Goal: Task Accomplishment & Management: Manage account settings

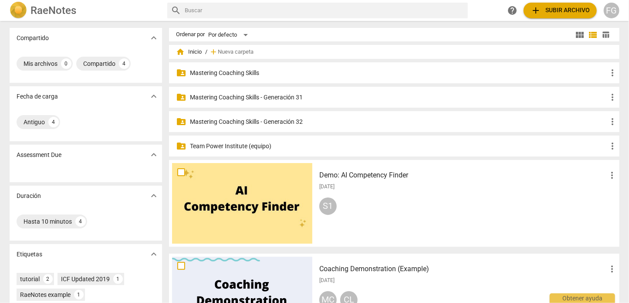
click at [250, 99] on p "Mastering Coaching Skills - Generación 31" at bounding box center [399, 97] width 418 height 9
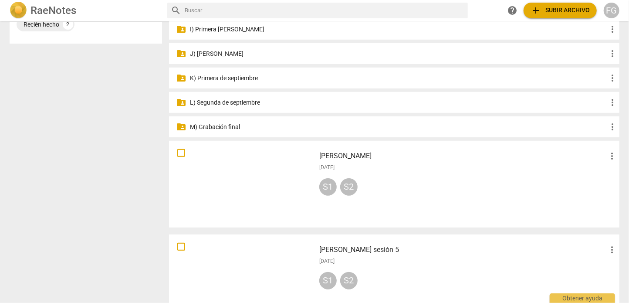
scroll to position [293, 0]
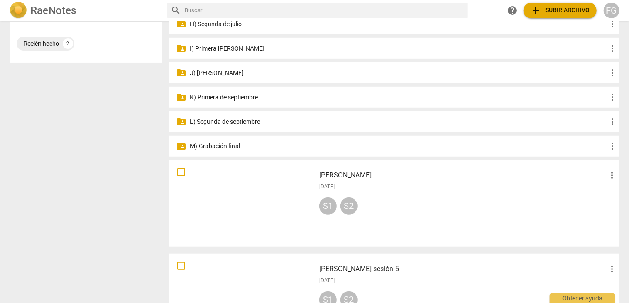
click at [231, 144] on p "M) Grabación final" at bounding box center [399, 146] width 418 height 9
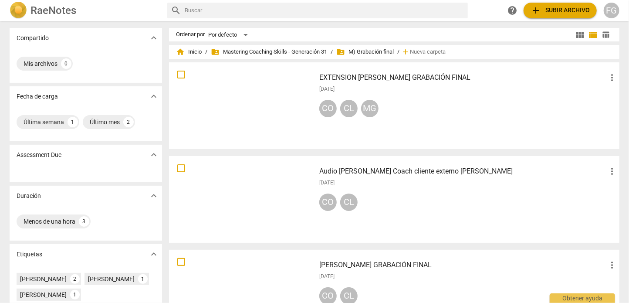
click at [290, 76] on div at bounding box center [242, 105] width 140 height 81
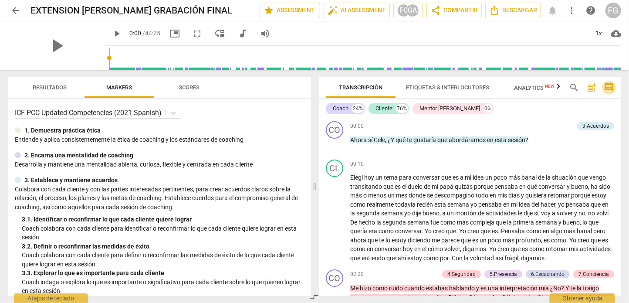
click at [610, 87] on span "comment" at bounding box center [609, 87] width 10 height 10
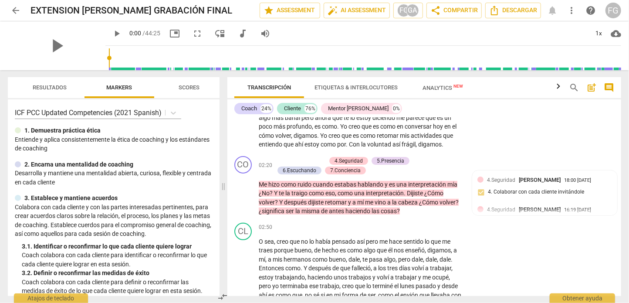
scroll to position [174, 0]
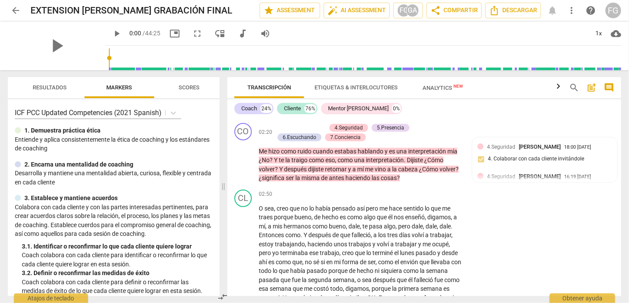
click at [187, 92] on span "Scores" at bounding box center [189, 88] width 42 height 12
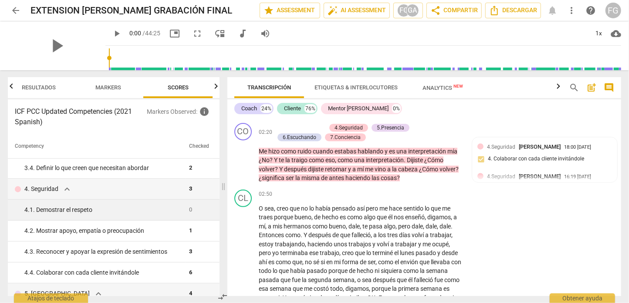
scroll to position [0, 0]
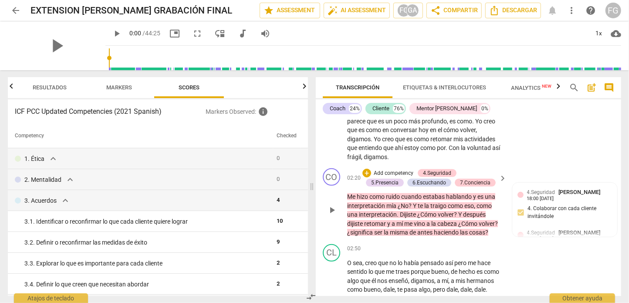
drag, startPoint x: 225, startPoint y: 185, endPoint x: 313, endPoint y: 188, distance: 88.5
click at [313, 188] on span at bounding box center [312, 186] width 5 height 233
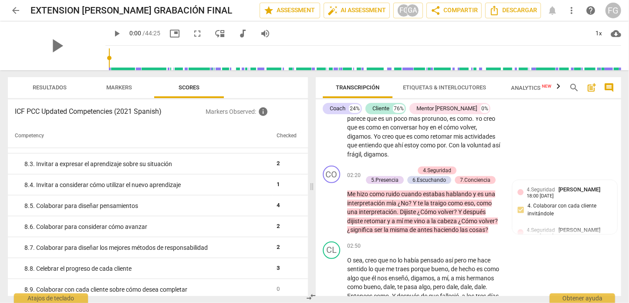
scroll to position [794, 0]
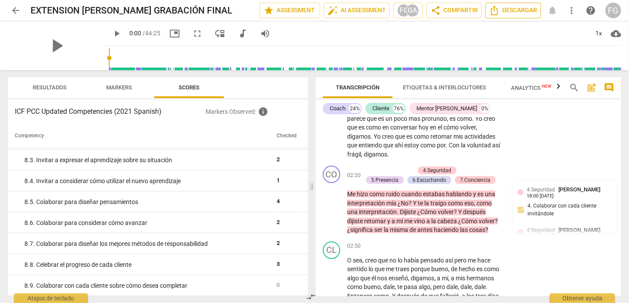
click at [520, 9] on span "Descargar" at bounding box center [514, 10] width 48 height 10
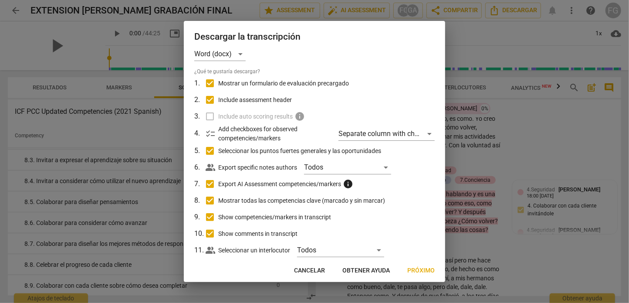
scroll to position [30, 0]
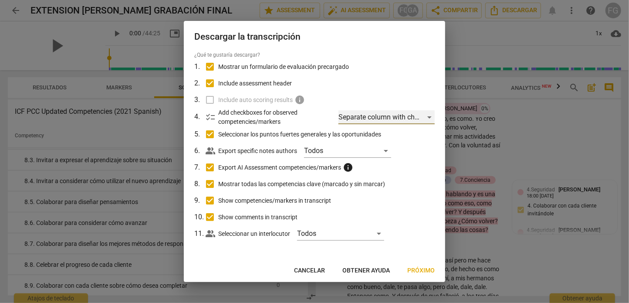
click at [403, 114] on div "Separate column with check marks" at bounding box center [387, 117] width 96 height 14
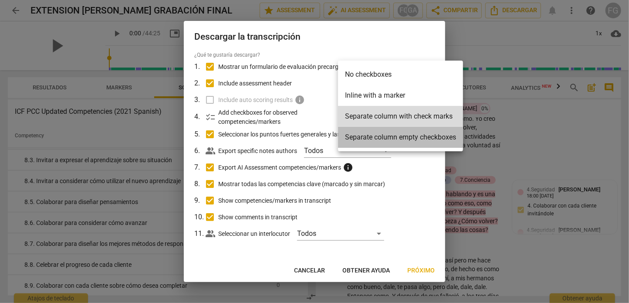
click at [390, 139] on li "Separate column empty checkboxes" at bounding box center [400, 137] width 125 height 21
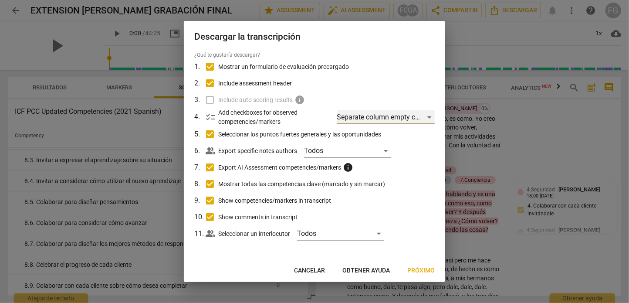
click at [423, 116] on div "Separate column empty checkboxes" at bounding box center [386, 117] width 98 height 14
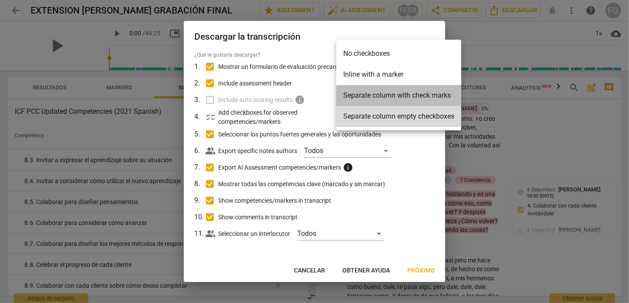
click at [404, 95] on li "Separate column with check marks" at bounding box center [399, 95] width 125 height 21
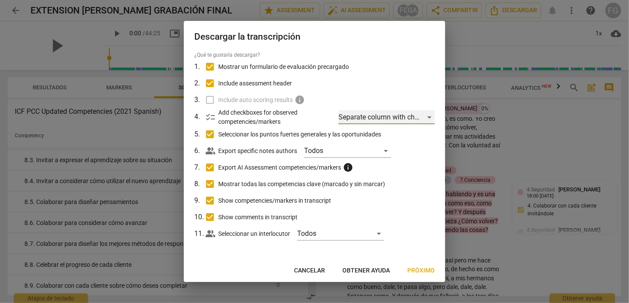
click at [425, 120] on div "Separate column with check marks" at bounding box center [387, 117] width 96 height 14
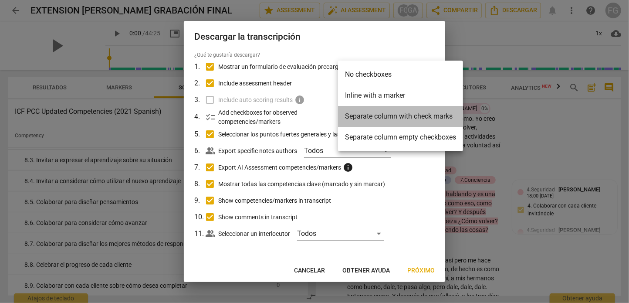
drag, startPoint x: 343, startPoint y: 115, endPoint x: 432, endPoint y: 118, distance: 88.5
click at [432, 118] on li "Separate column with check marks" at bounding box center [400, 116] width 125 height 21
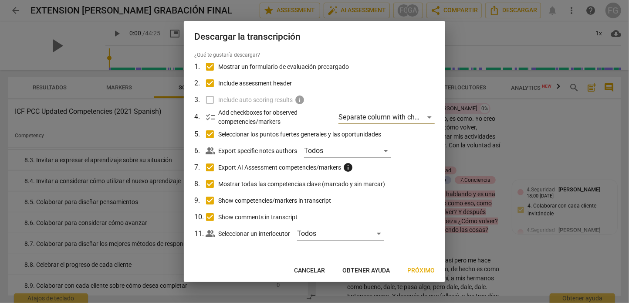
click at [415, 272] on span "Próximo" at bounding box center [421, 270] width 27 height 9
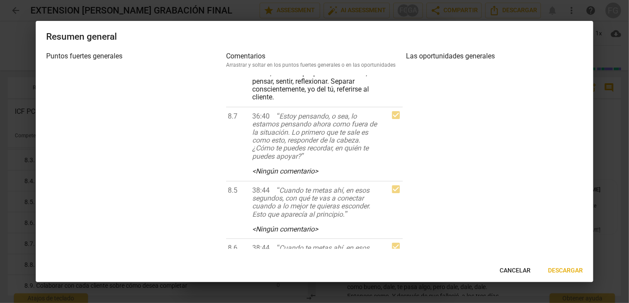
scroll to position [8711, 0]
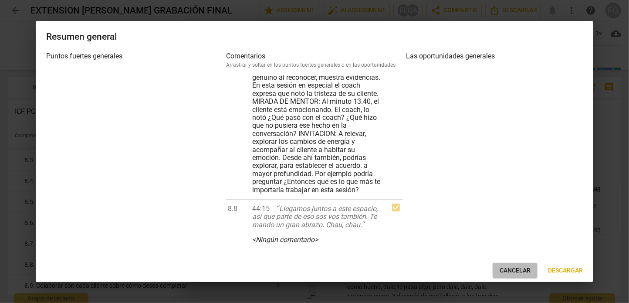
click at [516, 269] on span "Cancelar" at bounding box center [515, 270] width 31 height 9
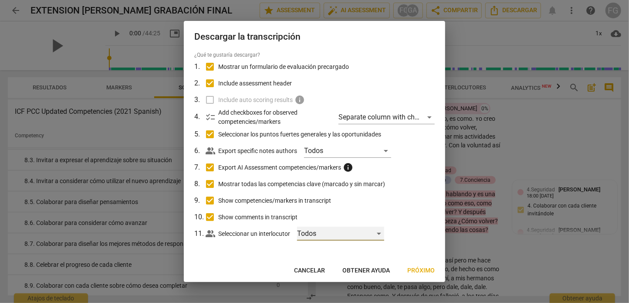
click at [321, 233] on div "Todos" at bounding box center [340, 234] width 87 height 14
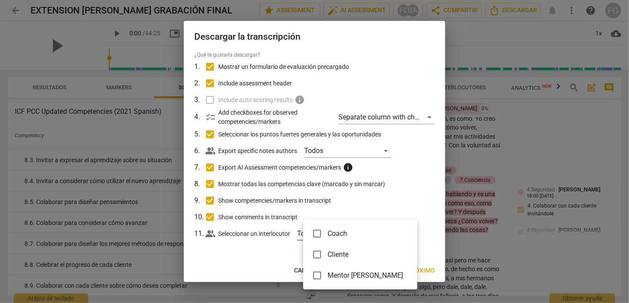
click at [429, 227] on div at bounding box center [314, 151] width 629 height 303
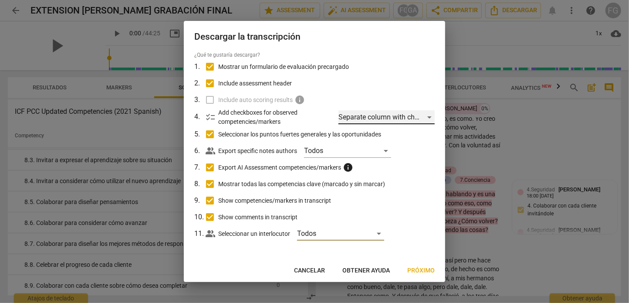
click at [368, 112] on div "Separate column with check marks" at bounding box center [387, 117] width 96 height 14
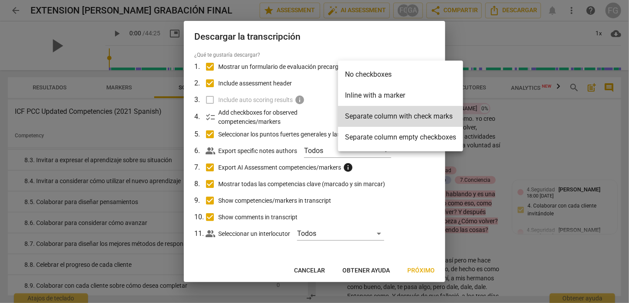
click at [370, 139] on li "Separate column empty checkboxes" at bounding box center [400, 137] width 125 height 21
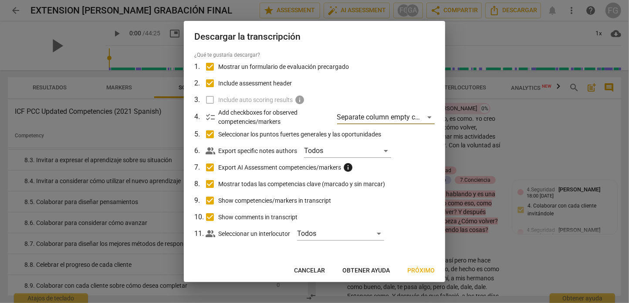
click at [418, 268] on span "Próximo" at bounding box center [421, 270] width 27 height 9
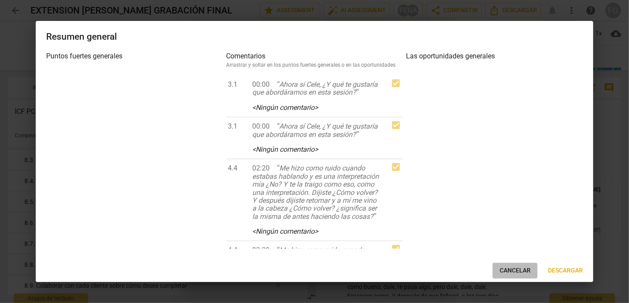
click at [518, 273] on span "Cancelar" at bounding box center [515, 270] width 31 height 9
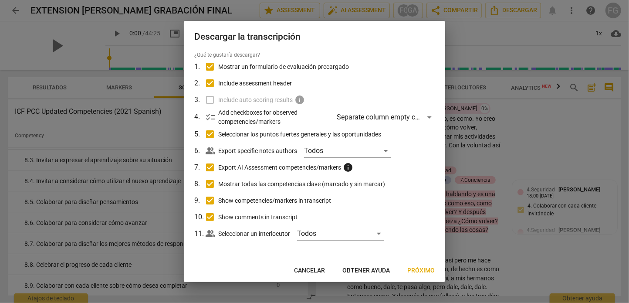
click at [490, 35] on div at bounding box center [314, 151] width 629 height 303
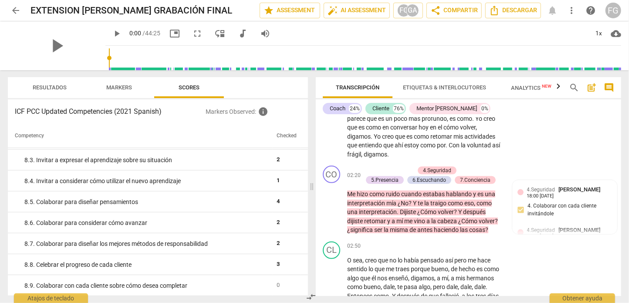
click at [545, 85] on span "Analytics New" at bounding box center [531, 88] width 41 height 7
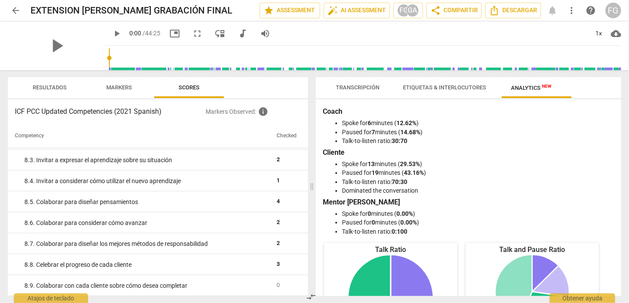
click at [430, 88] on span "Etiquetas & Interlocutores" at bounding box center [444, 87] width 83 height 7
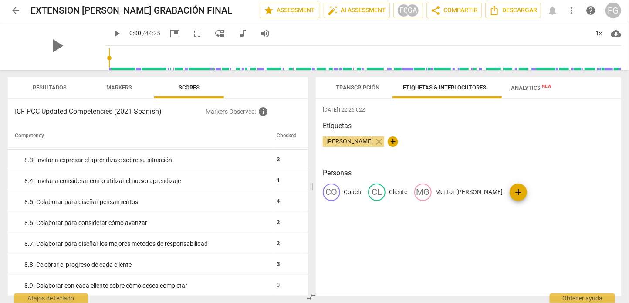
click at [353, 87] on span "Transcripción" at bounding box center [358, 87] width 44 height 7
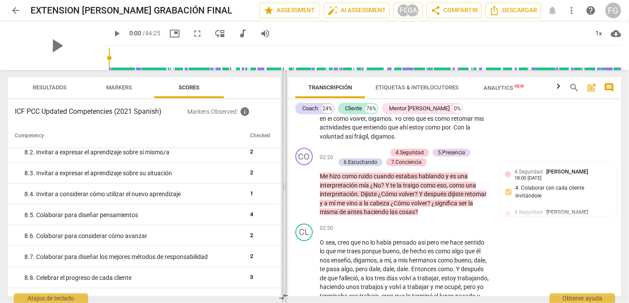
scroll to position [799, 0]
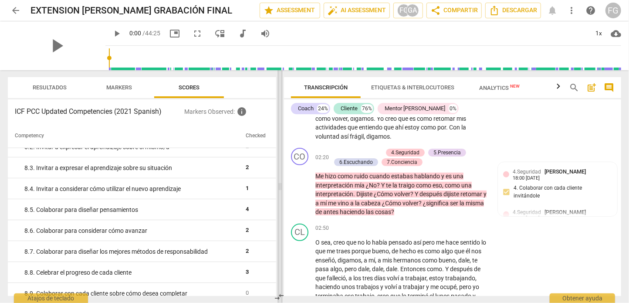
drag, startPoint x: 311, startPoint y: 180, endPoint x: 279, endPoint y: 182, distance: 31.9
click at [279, 182] on span at bounding box center [280, 186] width 5 height 233
click at [117, 82] on span "Markers" at bounding box center [119, 88] width 47 height 12
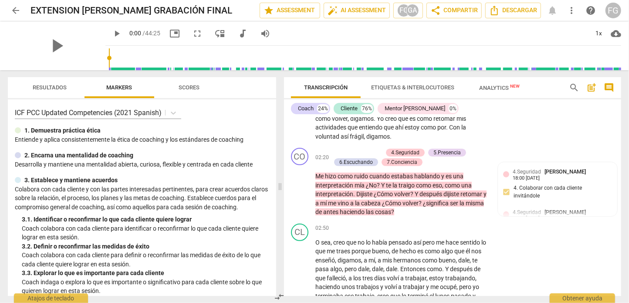
click at [30, 82] on span "Resultados" at bounding box center [49, 88] width 55 height 12
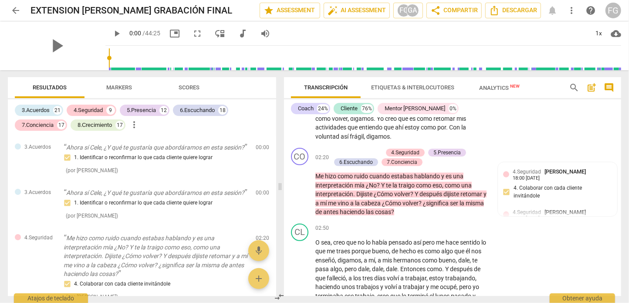
click at [136, 126] on span "more_vert" at bounding box center [134, 124] width 10 height 10
click at [202, 129] on div at bounding box center [314, 151] width 629 height 303
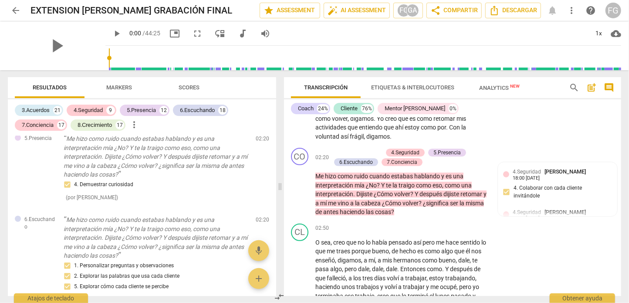
scroll to position [523, 0]
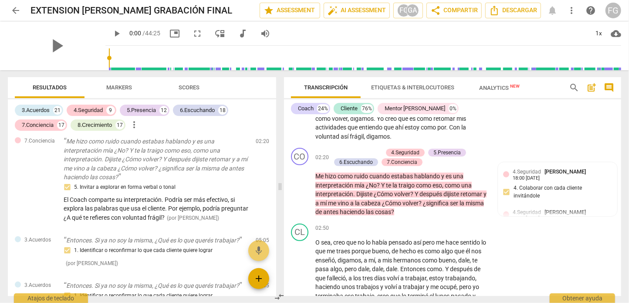
click at [256, 281] on span "add" at bounding box center [259, 278] width 10 height 10
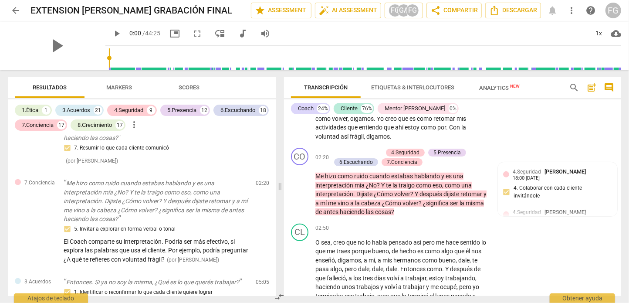
scroll to position [0, 0]
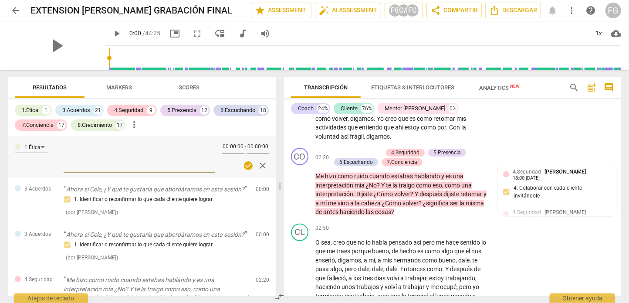
click at [259, 163] on span "close" at bounding box center [263, 165] width 10 height 10
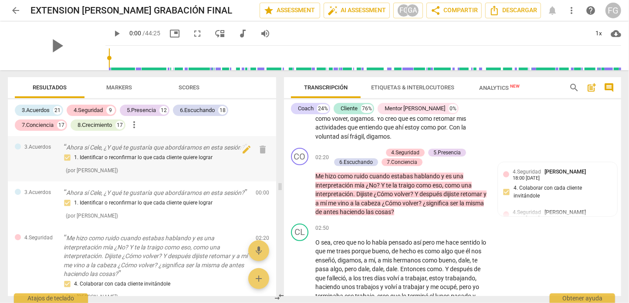
drag, startPoint x: 285, startPoint y: 190, endPoint x: 263, endPoint y: 191, distance: 21.8
click at [263, 191] on div "Resultados Markers Scores 3.Acuerdos 21 4.Seguridad 9 5.Presencia 12 6.Escuchan…" at bounding box center [315, 186] width 628 height 233
click at [609, 87] on span "comment" at bounding box center [609, 87] width 10 height 10
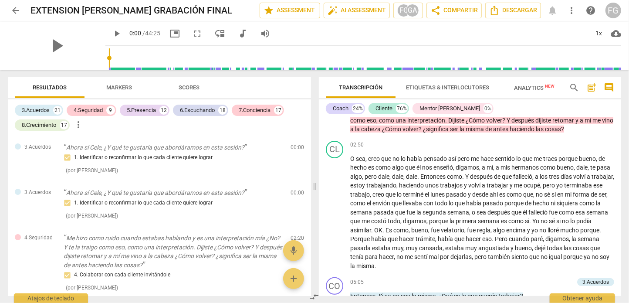
scroll to position [174, 0]
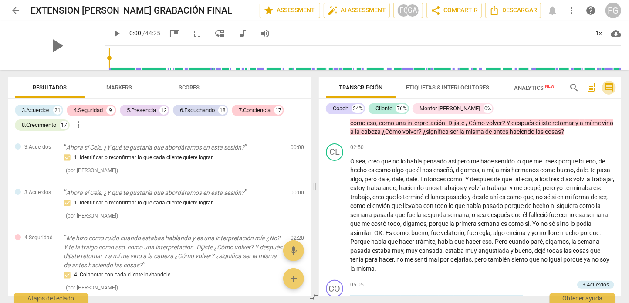
click at [609, 87] on span "comment" at bounding box center [609, 87] width 10 height 10
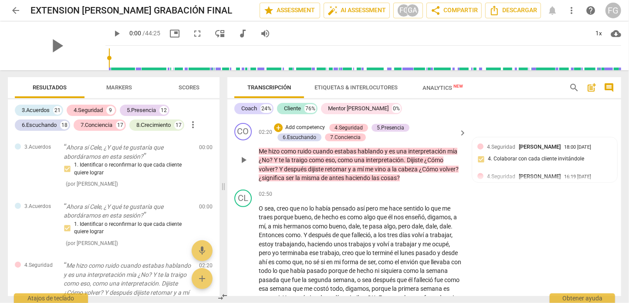
scroll to position [0, 0]
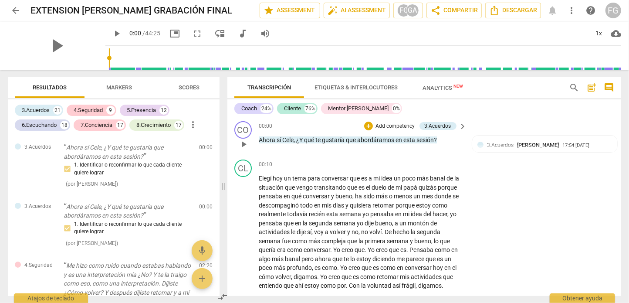
click at [397, 124] on p "Add competency" at bounding box center [395, 126] width 41 height 8
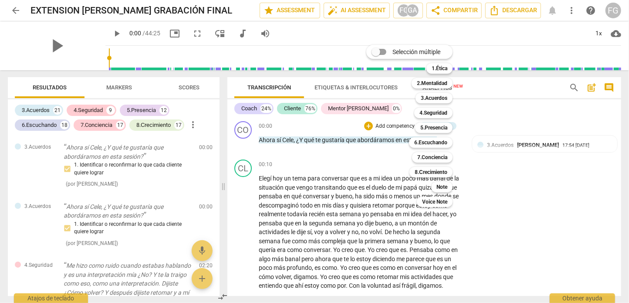
click at [533, 90] on div at bounding box center [314, 151] width 629 height 303
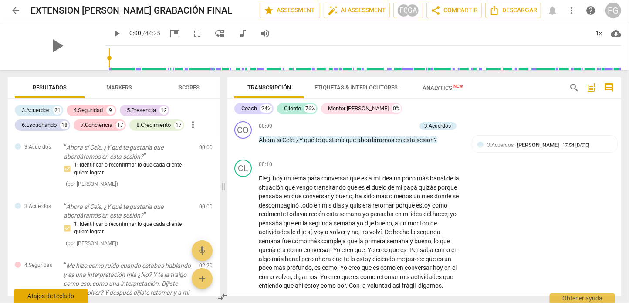
click at [55, 297] on div "Atajos de teclado" at bounding box center [51, 296] width 74 height 14
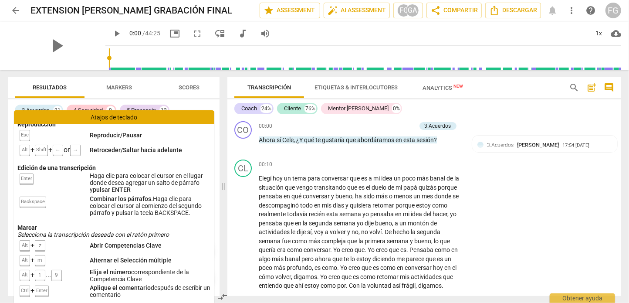
scroll to position [21, 0]
click at [92, 116] on div "Atajos de teclado" at bounding box center [114, 117] width 201 height 14
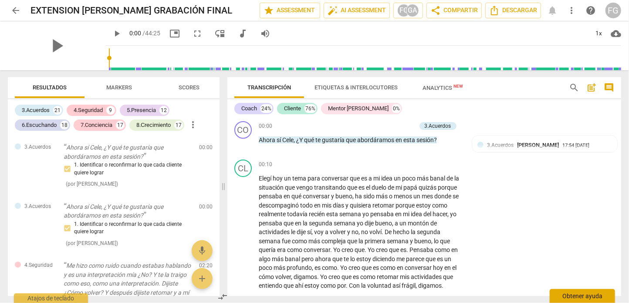
click at [588, 298] on div "Obtener ayuda" at bounding box center [582, 296] width 65 height 14
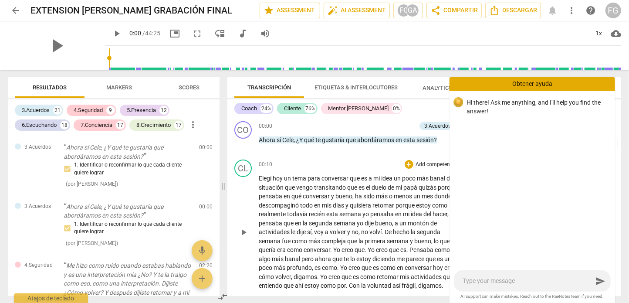
click at [418, 161] on p "Add competency" at bounding box center [435, 165] width 41 height 8
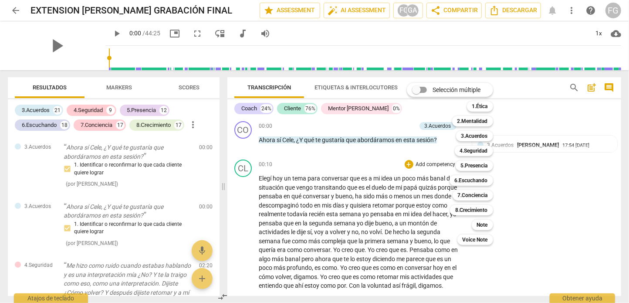
click at [566, 117] on div at bounding box center [314, 151] width 629 height 303
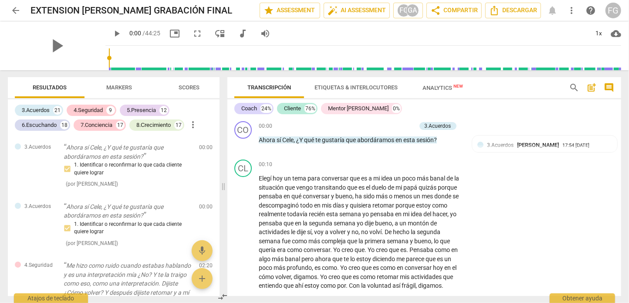
click at [612, 87] on span "comment" at bounding box center [609, 87] width 10 height 10
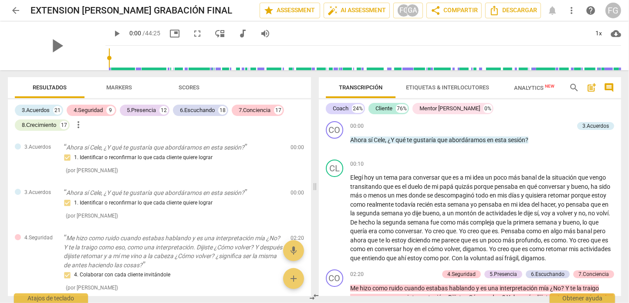
click at [612, 87] on span "comment" at bounding box center [609, 87] width 10 height 10
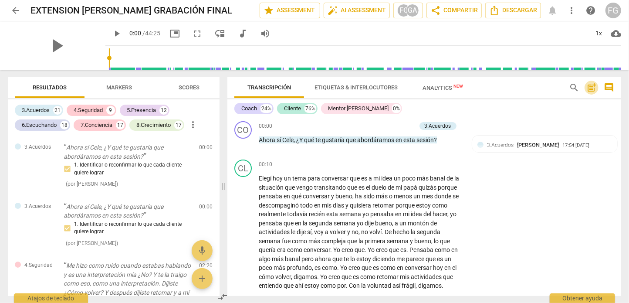
click at [591, 88] on span "post_add" at bounding box center [592, 87] width 10 height 10
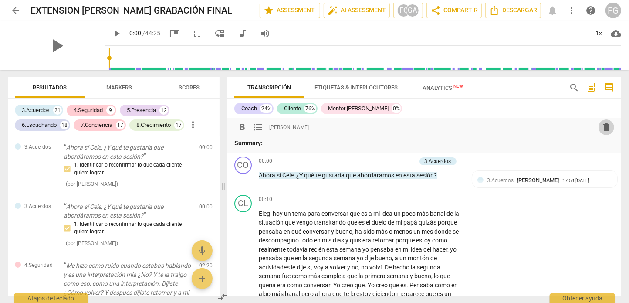
click at [603, 128] on span "delete" at bounding box center [607, 127] width 10 height 10
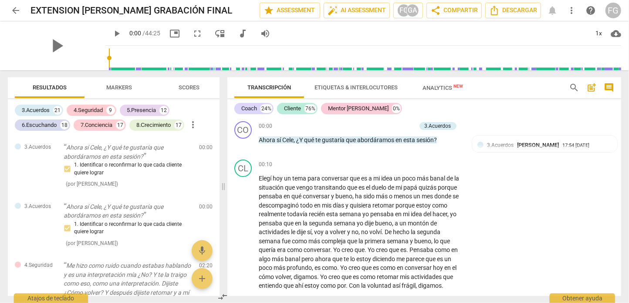
click at [359, 106] on div "Mentor [PERSON_NAME]" at bounding box center [358, 108] width 61 height 9
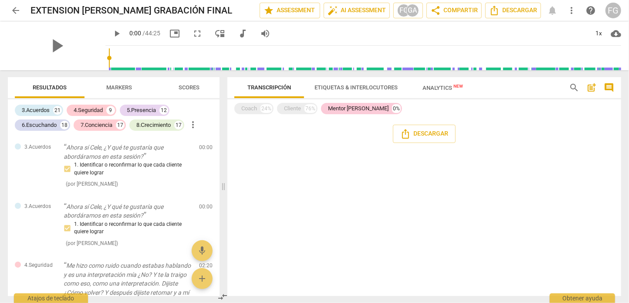
click at [359, 106] on div "Mentor [PERSON_NAME]" at bounding box center [358, 108] width 61 height 9
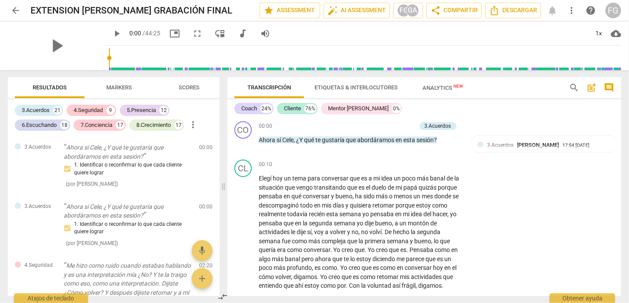
click at [394, 87] on span "Etiquetas & Interlocutores" at bounding box center [356, 87] width 83 height 7
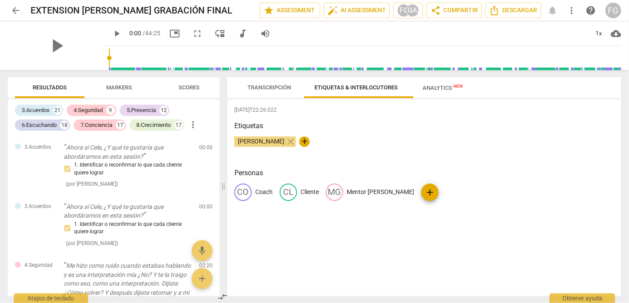
click at [279, 92] on span "Transcripción" at bounding box center [269, 88] width 65 height 12
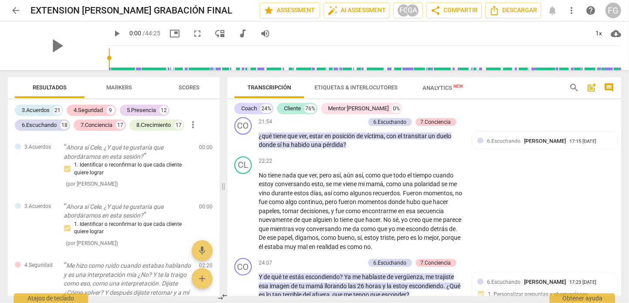
scroll to position [4454, 0]
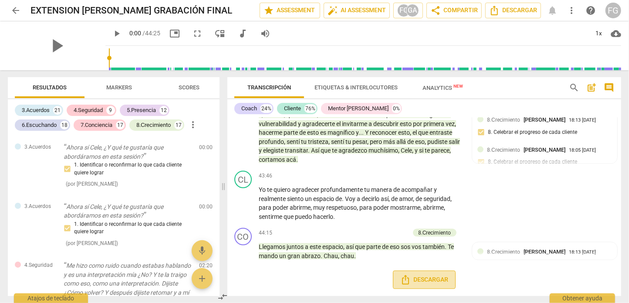
click at [425, 280] on span "Descargar" at bounding box center [425, 280] width 48 height 10
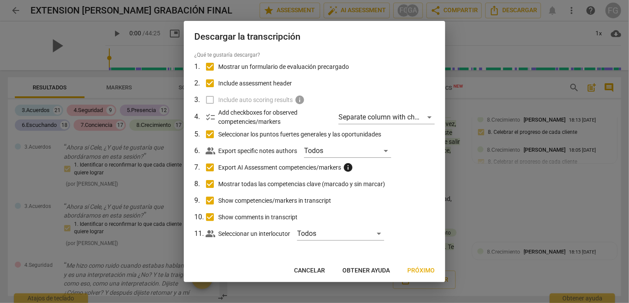
scroll to position [30, 0]
click at [368, 110] on div "Separate column with check marks" at bounding box center [387, 117] width 96 height 14
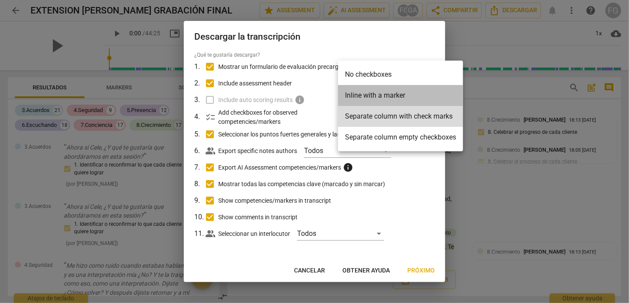
click at [367, 91] on li "Inline with a marker" at bounding box center [400, 95] width 125 height 21
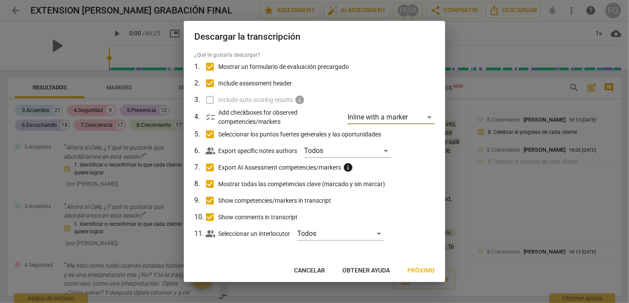
click at [425, 269] on span "Próximo" at bounding box center [421, 270] width 27 height 9
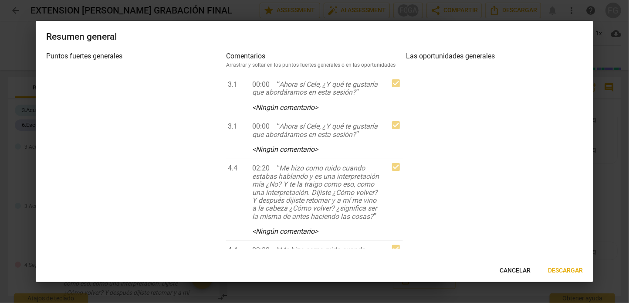
click at [466, 55] on h3 "Las oportunidades generales" at bounding box center [495, 56] width 177 height 10
click at [514, 274] on span "Cancelar" at bounding box center [515, 270] width 31 height 9
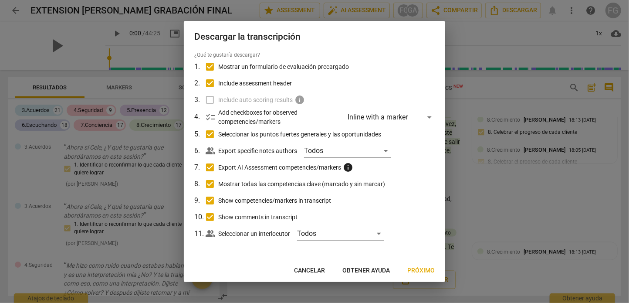
scroll to position [0, 0]
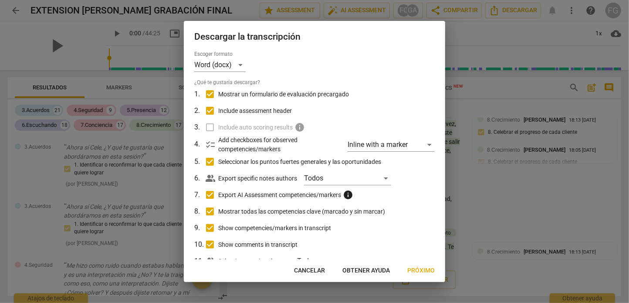
click at [323, 269] on button "Cancelar" at bounding box center [309, 271] width 45 height 16
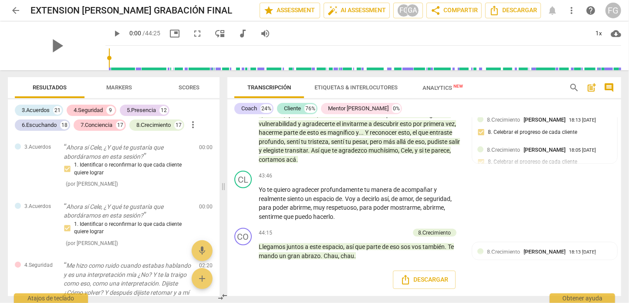
click at [574, 11] on span "more_vert" at bounding box center [572, 10] width 10 height 10
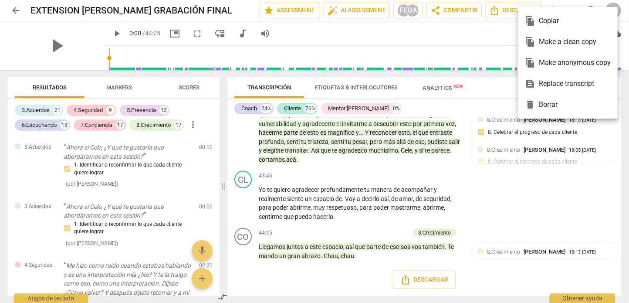
click at [473, 33] on div at bounding box center [314, 151] width 629 height 303
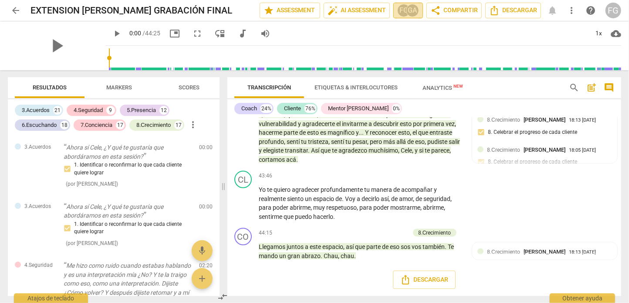
click at [406, 15] on div "GA" at bounding box center [412, 10] width 13 height 13
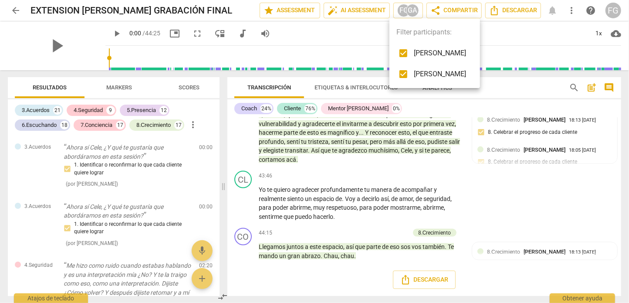
click at [405, 8] on div at bounding box center [314, 151] width 629 height 303
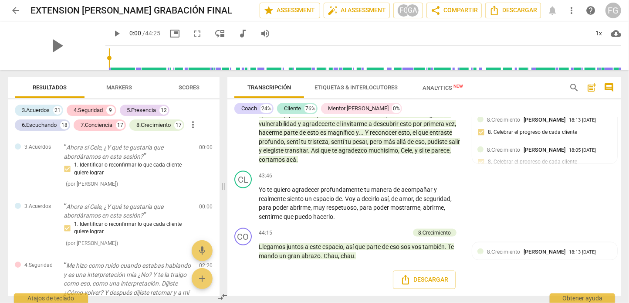
click at [573, 11] on span "more_vert" at bounding box center [572, 10] width 10 height 10
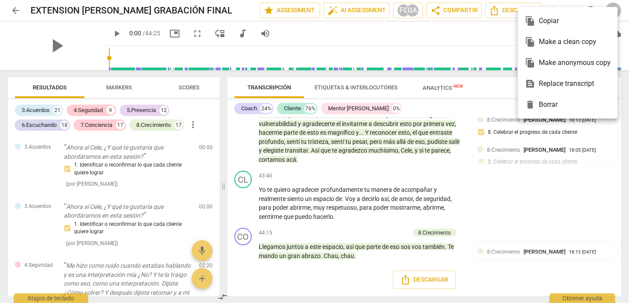
click at [482, 33] on div at bounding box center [314, 151] width 629 height 303
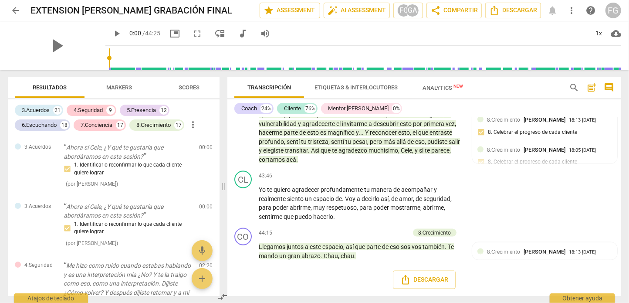
click at [553, 10] on div "arrow_back EXTENSION [PERSON_NAME] GRABACIÓN FINAL edit star Assessment auto_fi…" at bounding box center [315, 11] width 614 height 16
click at [594, 15] on span "help" at bounding box center [591, 10] width 10 height 10
click at [524, 14] on span "Descargar" at bounding box center [514, 10] width 48 height 10
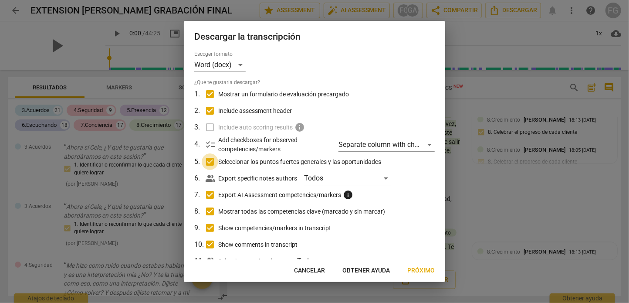
click at [212, 164] on input "Seleccionar los puntos fuertes generales y las oportunidades" at bounding box center [210, 161] width 17 height 17
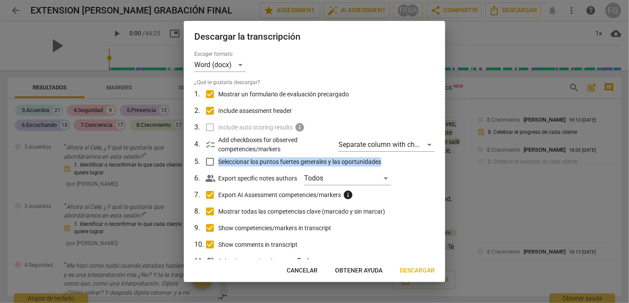
drag, startPoint x: 220, startPoint y: 164, endPoint x: 396, endPoint y: 165, distance: 175.7
click at [397, 165] on label "Seleccionar los puntos fuertes generales y las oportunidades" at bounding box center [314, 161] width 228 height 17
copy span "Seleccionar los puntos fuertes generales y las oportunidades"
click at [208, 163] on input "Seleccionar los puntos fuertes generales y las oportunidades" at bounding box center [210, 161] width 17 height 17
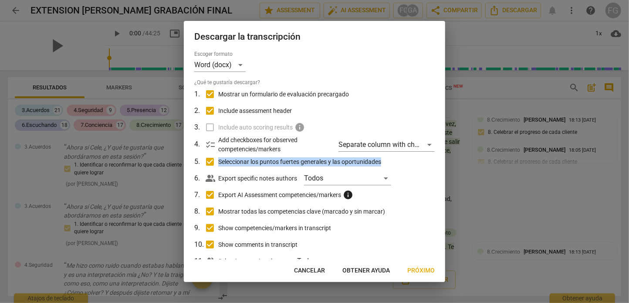
checkbox input "false"
click at [415, 270] on span "Descargar" at bounding box center [417, 270] width 35 height 9
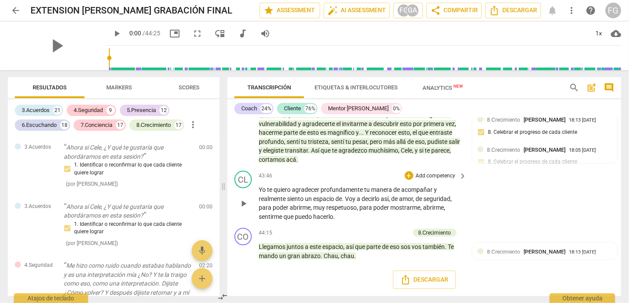
click at [565, 213] on div "CL play_arrow pause 43:46 + Add competency keyboard_arrow_right Yo te quiero ag…" at bounding box center [425, 195] width 394 height 57
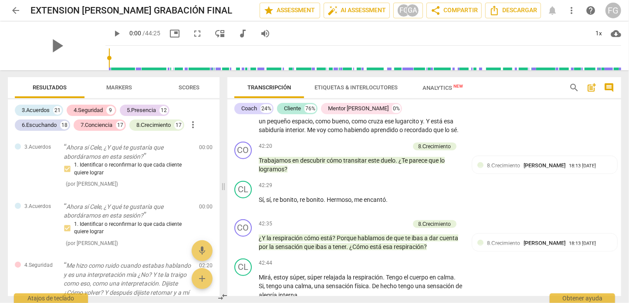
scroll to position [3669, 0]
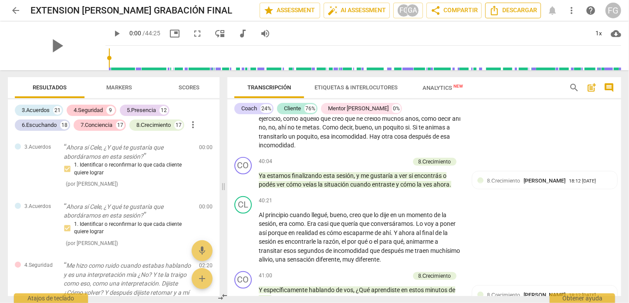
click at [527, 8] on span "Descargar" at bounding box center [514, 10] width 48 height 10
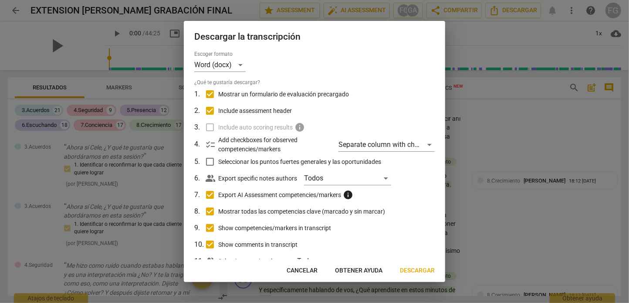
click at [211, 164] on input "Seleccionar los puntos fuertes generales y las oportunidades" at bounding box center [210, 161] width 17 height 17
checkbox input "true"
click at [418, 267] on span "Próximo" at bounding box center [421, 270] width 27 height 9
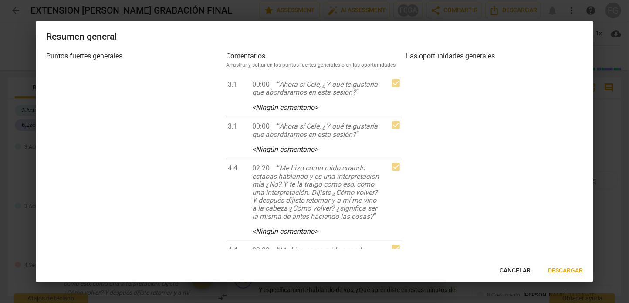
click at [508, 269] on span "Cancelar" at bounding box center [515, 270] width 31 height 9
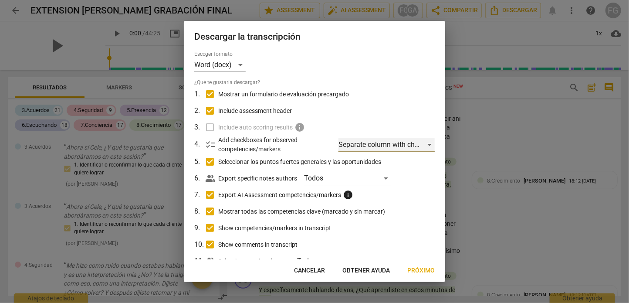
click at [387, 145] on div "Separate column with check marks" at bounding box center [387, 145] width 96 height 14
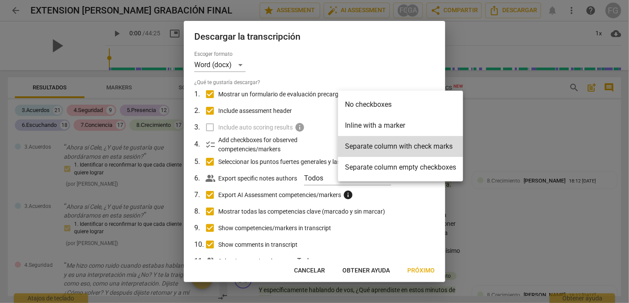
click at [413, 128] on li "Inline with a marker" at bounding box center [400, 125] width 125 height 21
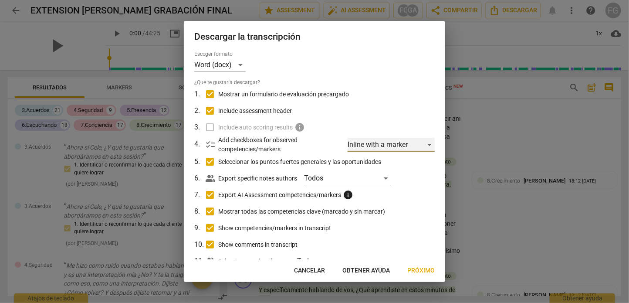
click at [410, 148] on div "Inline with a marker" at bounding box center [391, 145] width 87 height 14
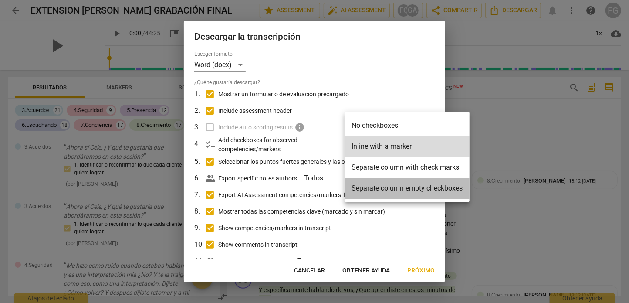
click at [398, 193] on li "Separate column empty checkboxes" at bounding box center [407, 188] width 125 height 21
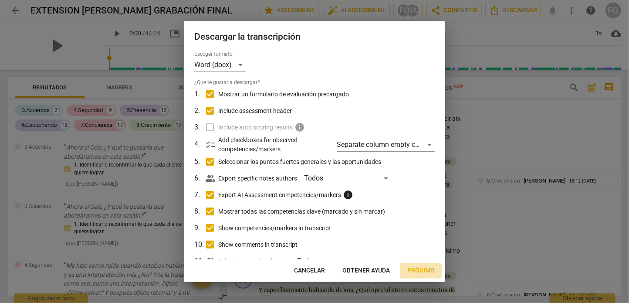
click at [422, 274] on span "Próximo" at bounding box center [421, 270] width 27 height 9
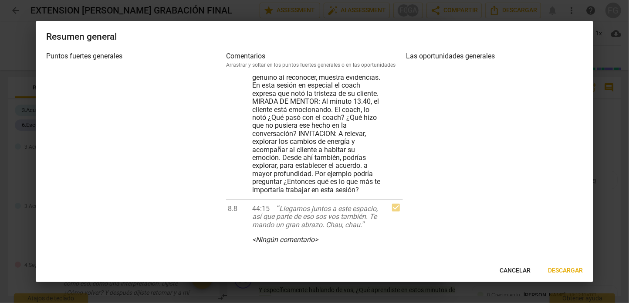
scroll to position [8711, 0]
click at [564, 273] on span "Descargar" at bounding box center [565, 270] width 35 height 9
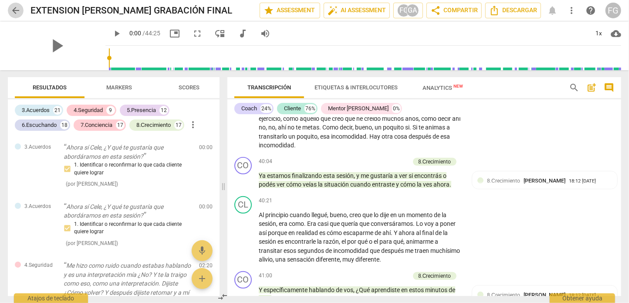
click at [19, 16] on button "arrow_back" at bounding box center [16, 11] width 16 height 16
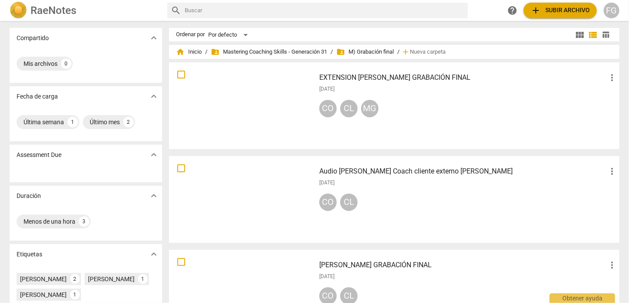
click at [616, 8] on div "FG" at bounding box center [612, 11] width 16 height 16
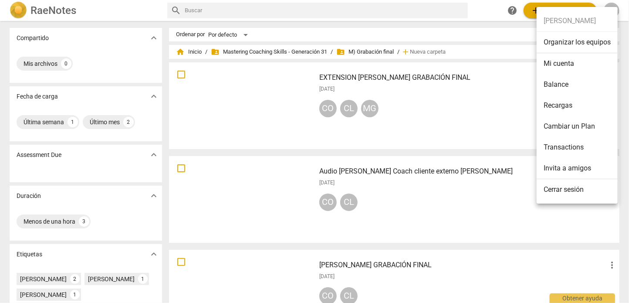
click at [575, 43] on li "Organizar los equipos" at bounding box center [577, 42] width 81 height 21
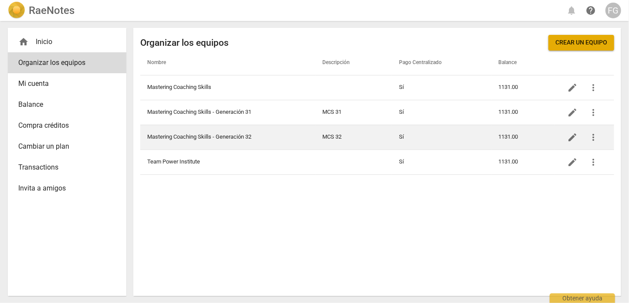
click at [256, 137] on td "Mastering Coaching Skills - Generación 32" at bounding box center [227, 137] width 175 height 25
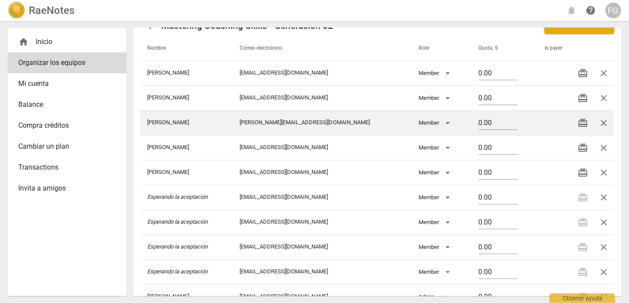
scroll to position [38, 0]
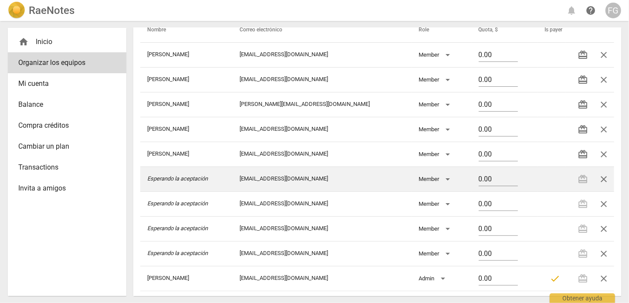
click at [289, 180] on td "[EMAIL_ADDRESS][DOMAIN_NAME]" at bounding box center [322, 179] width 179 height 25
click at [483, 175] on input "0.00" at bounding box center [498, 180] width 39 height 13
drag, startPoint x: 491, startPoint y: 176, endPoint x: 466, endPoint y: 178, distance: 25.0
click at [472, 178] on td "0.00" at bounding box center [505, 179] width 66 height 25
click at [519, 176] on td "100" at bounding box center [505, 179] width 66 height 25
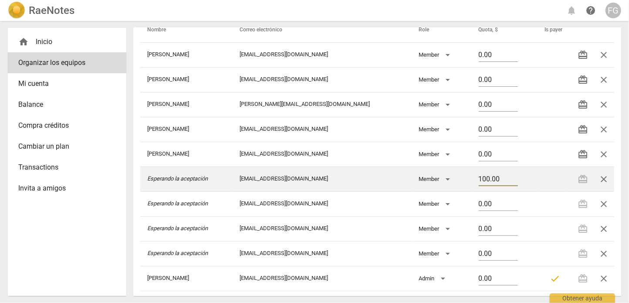
drag, startPoint x: 493, startPoint y: 177, endPoint x: 471, endPoint y: 180, distance: 22.0
click at [479, 180] on input "100.00" at bounding box center [498, 180] width 39 height 13
drag, startPoint x: 497, startPoint y: 177, endPoint x: 441, endPoint y: 179, distance: 55.4
click at [441, 179] on tr "Esperando la aceptación [EMAIL_ADDRESS][DOMAIN_NAME] Member 100.00 redeem close" at bounding box center [377, 179] width 474 height 25
click at [562, 181] on td at bounding box center [552, 179] width 28 height 25
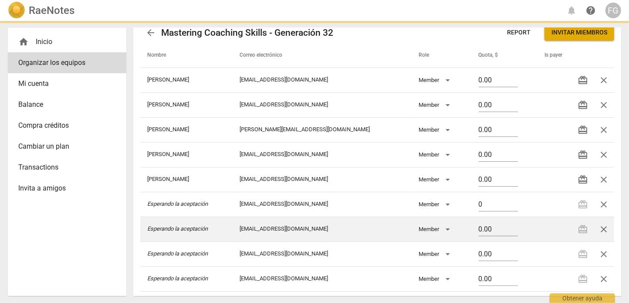
scroll to position [0, 0]
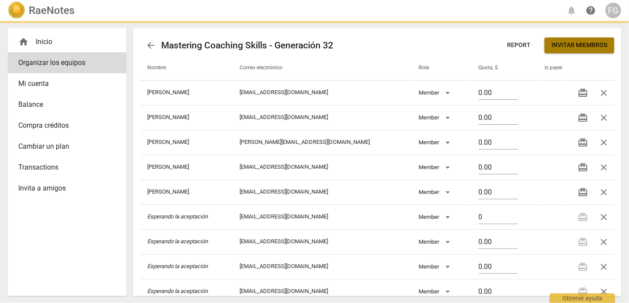
click at [576, 46] on span "Invitar miembros" at bounding box center [580, 45] width 56 height 9
type input "0.00"
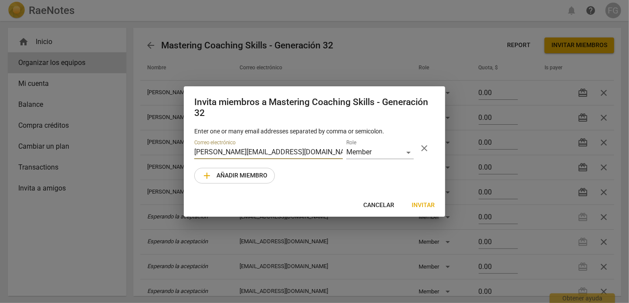
type input "[PERSON_NAME][EMAIL_ADDRESS][DOMAIN_NAME]"
click at [426, 205] on span "Invitar" at bounding box center [423, 205] width 23 height 9
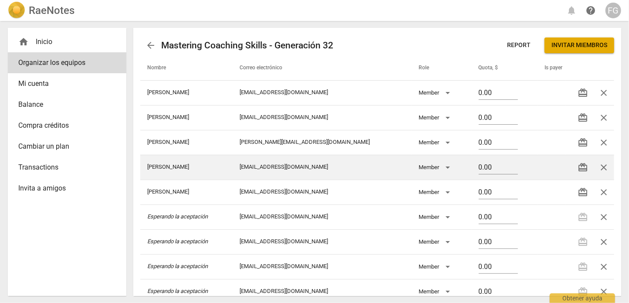
scroll to position [38, 0]
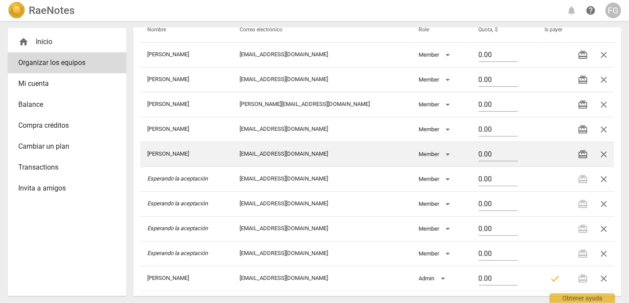
click at [601, 154] on span "close" at bounding box center [604, 154] width 10 height 10
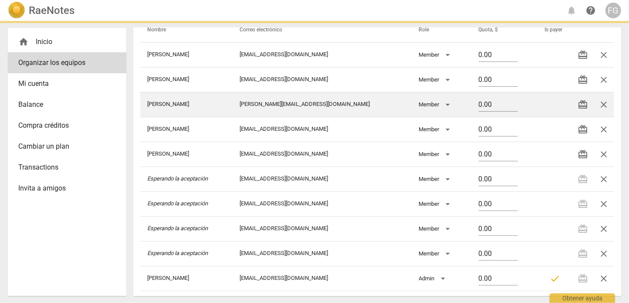
scroll to position [13, 0]
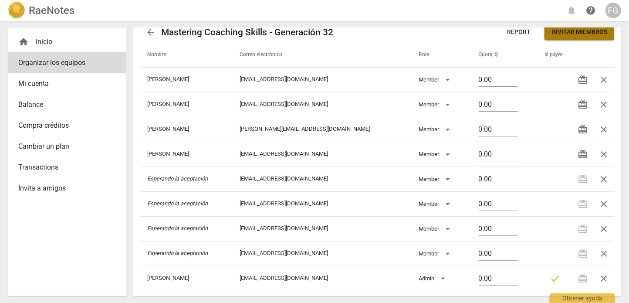
click at [562, 36] on span "Invitar miembros" at bounding box center [580, 32] width 56 height 9
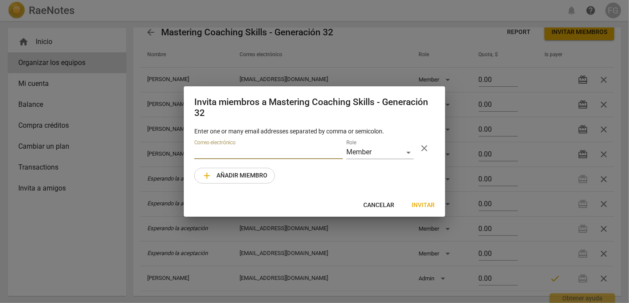
click at [251, 153] on input "email" at bounding box center [268, 152] width 149 height 13
type input "[PERSON_NAME][EMAIL_ADDRESS][DOMAIN_NAME]"
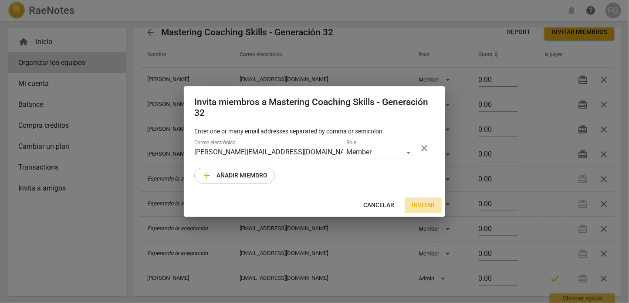
click at [425, 204] on span "Invitar" at bounding box center [423, 205] width 23 height 9
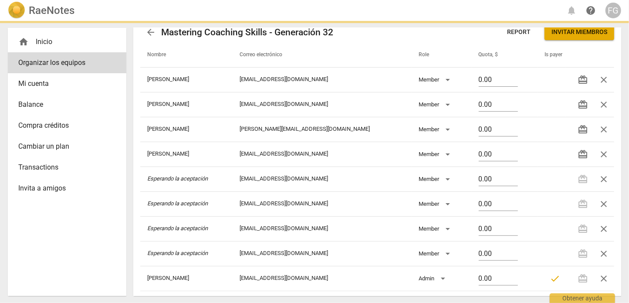
scroll to position [9, 0]
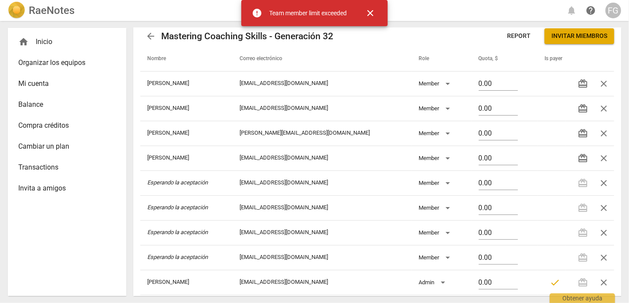
click at [61, 62] on span "Organizar los equipos" at bounding box center [63, 63] width 91 height 10
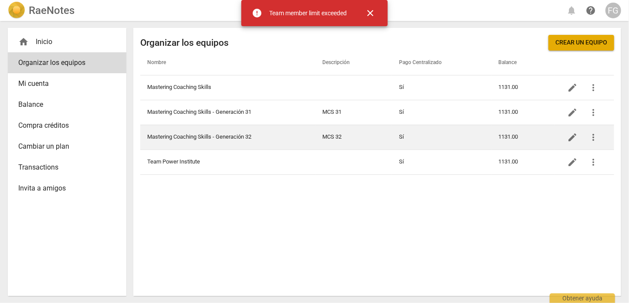
click at [267, 136] on td "Mastering Coaching Skills - Generación 32" at bounding box center [227, 137] width 175 height 25
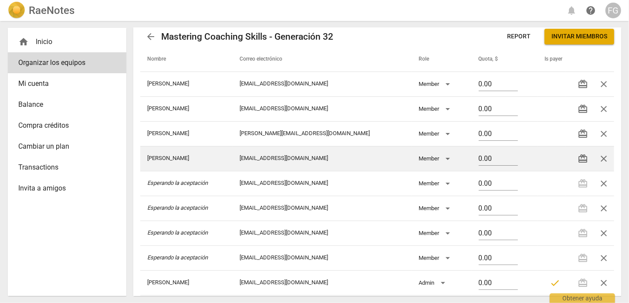
scroll to position [13, 0]
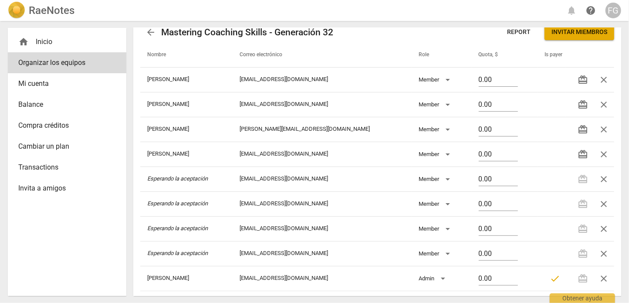
click at [552, 32] on span "Invitar miembros" at bounding box center [580, 32] width 56 height 9
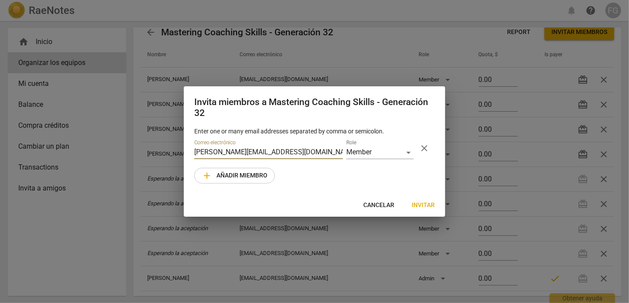
type input "[PERSON_NAME][EMAIL_ADDRESS][DOMAIN_NAME]"
click at [432, 205] on span "Invitar" at bounding box center [423, 205] width 23 height 9
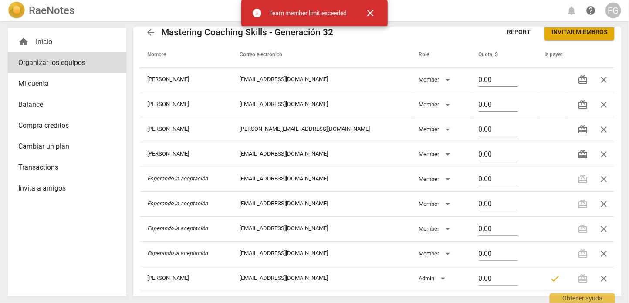
scroll to position [9, 0]
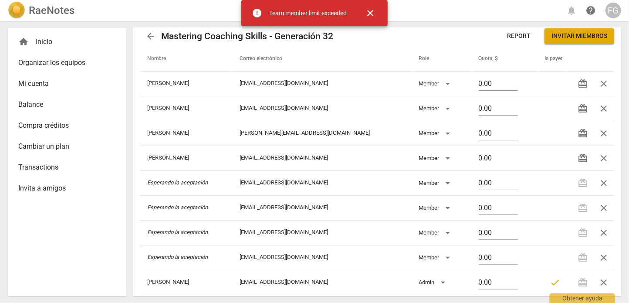
click at [44, 62] on span "Organizar los equipos" at bounding box center [63, 63] width 91 height 10
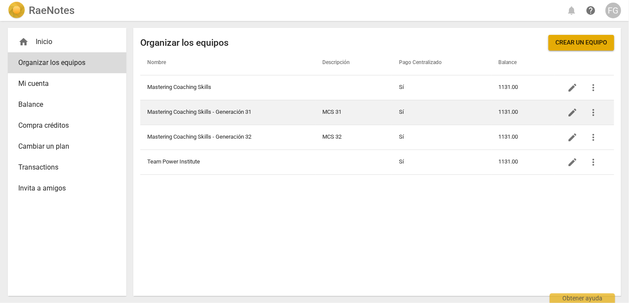
click at [252, 114] on td "Mastering Coaching Skills - Generación 31" at bounding box center [227, 112] width 175 height 25
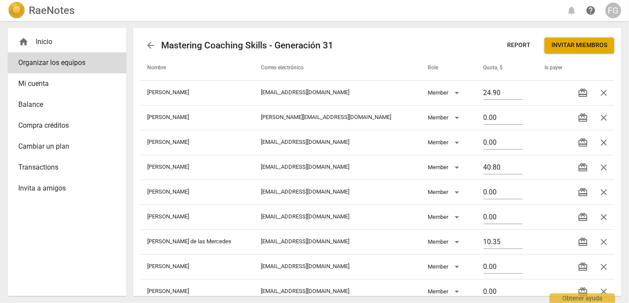
click at [149, 42] on span "arrow_back" at bounding box center [151, 45] width 10 height 10
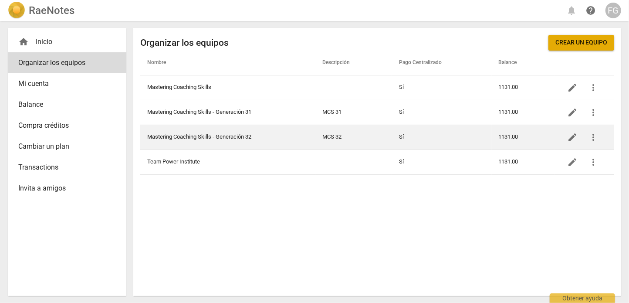
click at [208, 138] on td "Mastering Coaching Skills - Generación 32" at bounding box center [227, 137] width 175 height 25
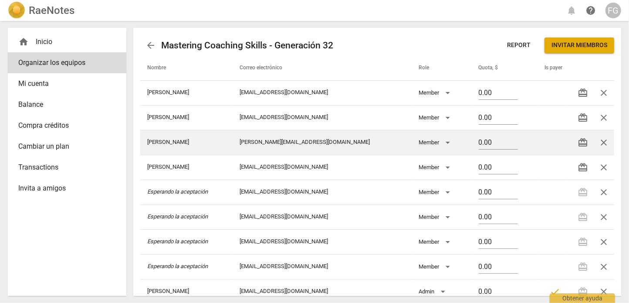
scroll to position [13, 0]
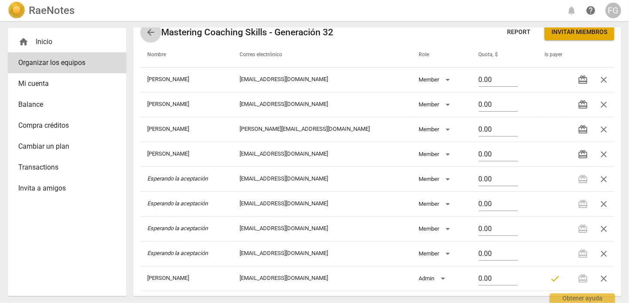
click at [156, 40] on link "arrow_back" at bounding box center [150, 32] width 21 height 21
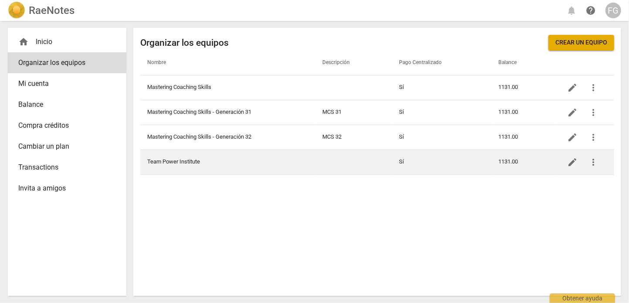
click at [250, 161] on td "Team Power Institute" at bounding box center [227, 162] width 175 height 25
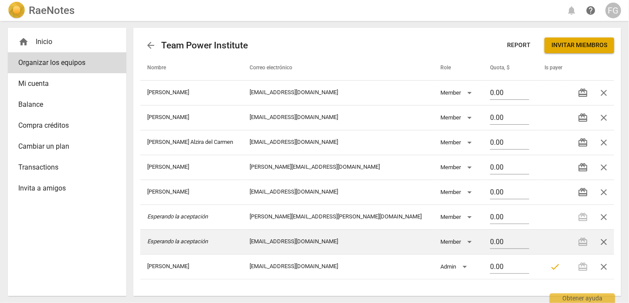
click at [606, 242] on span "close" at bounding box center [604, 242] width 10 height 10
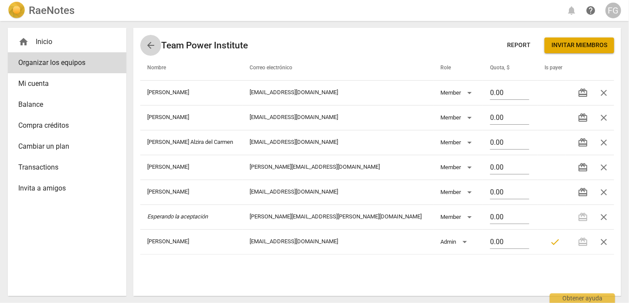
click at [149, 48] on span "arrow_back" at bounding box center [151, 45] width 10 height 10
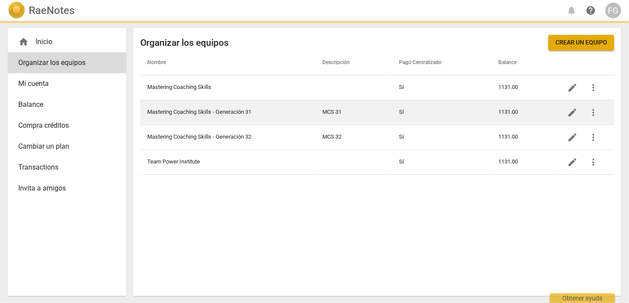
click at [195, 113] on td "Mastering Coaching Skills - Generación 31" at bounding box center [227, 112] width 175 height 25
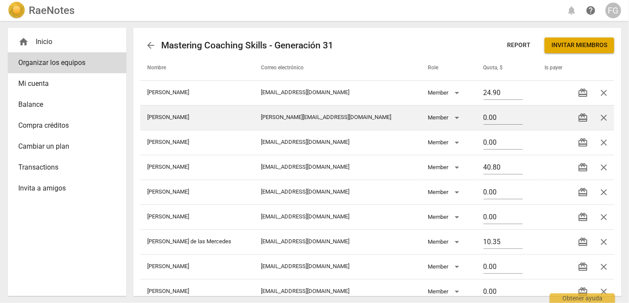
scroll to position [44, 0]
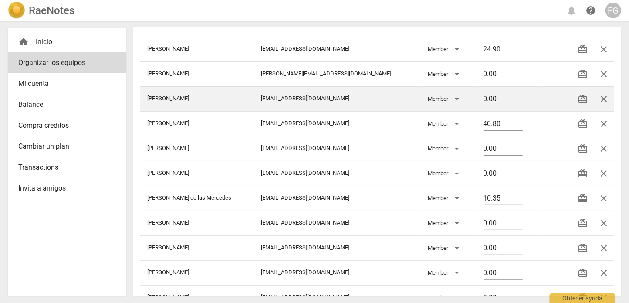
click at [603, 96] on span "close" at bounding box center [604, 99] width 10 height 10
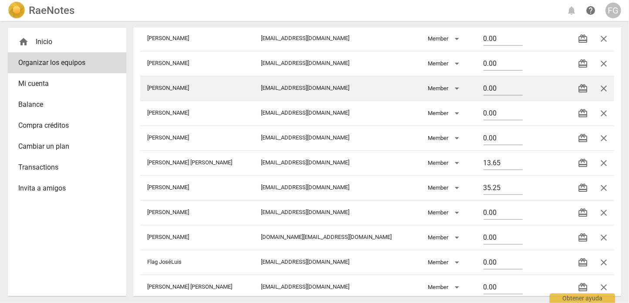
scroll to position [218, 0]
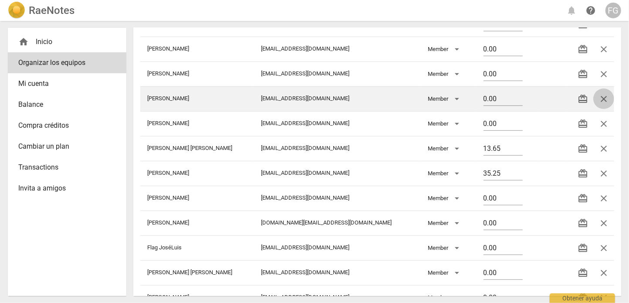
click at [601, 95] on span "close" at bounding box center [604, 99] width 10 height 10
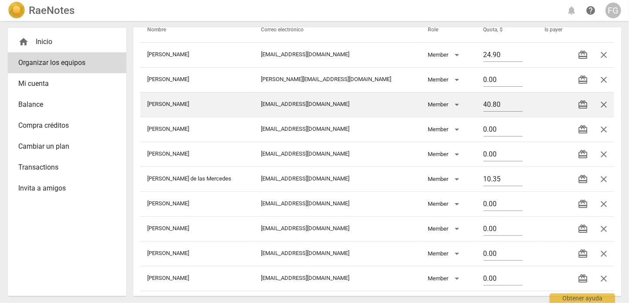
scroll to position [0, 0]
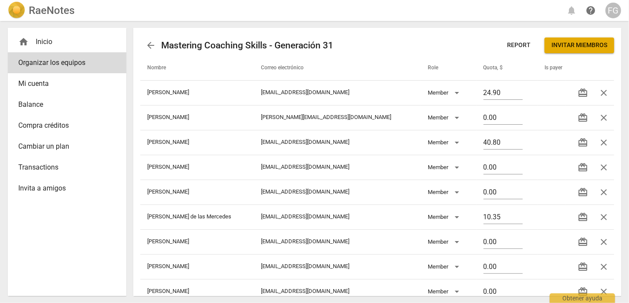
click at [153, 44] on span "arrow_back" at bounding box center [151, 45] width 10 height 10
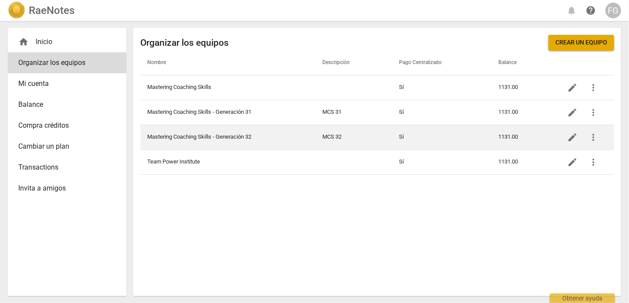
click at [225, 135] on td "Mastering Coaching Skills - Generación 32" at bounding box center [227, 137] width 175 height 25
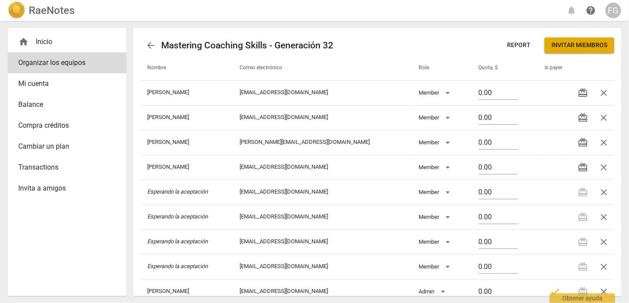
click at [558, 48] on span "Invitar miembros" at bounding box center [580, 45] width 56 height 9
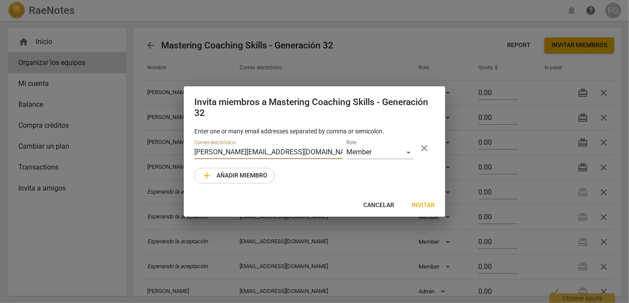
type input "[PERSON_NAME][EMAIL_ADDRESS][DOMAIN_NAME]"
click at [419, 207] on span "Invitar" at bounding box center [423, 205] width 23 height 9
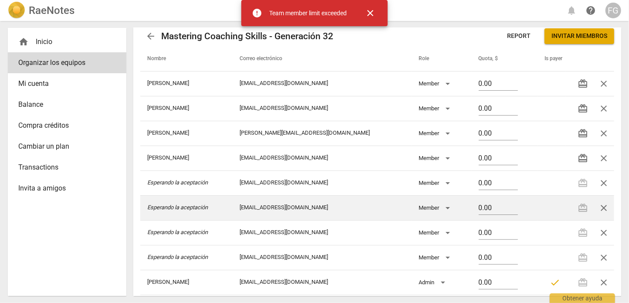
scroll to position [13, 0]
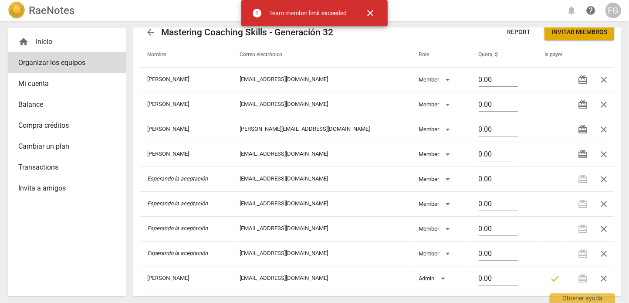
click at [35, 103] on span "Balance" at bounding box center [63, 104] width 91 height 10
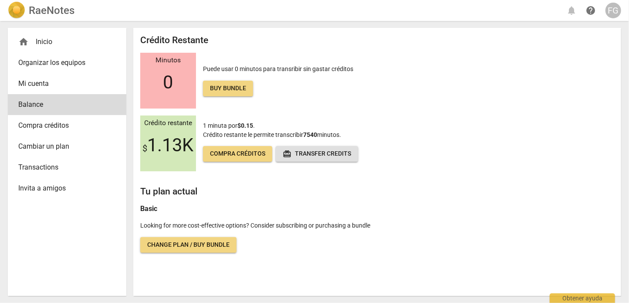
click at [170, 227] on p "Looking for more cost-effective options? Consider subscribing or purchasing a b…" at bounding box center [377, 225] width 474 height 9
click at [41, 87] on span "Mi cuenta" at bounding box center [63, 83] width 91 height 10
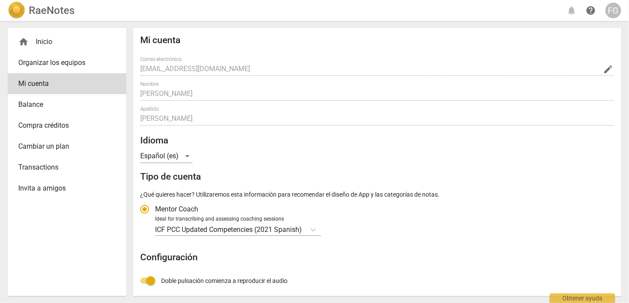
radio input "false"
click at [51, 56] on link "Organizar los equipos" at bounding box center [67, 62] width 119 height 21
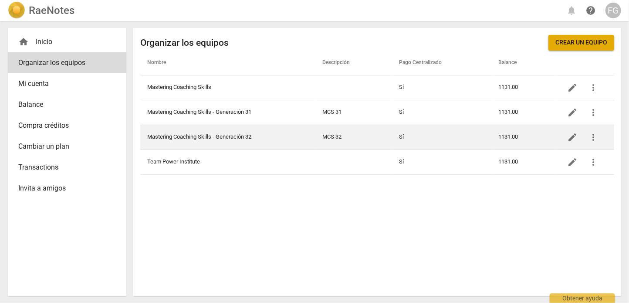
click at [275, 140] on td "Mastering Coaching Skills - Generación 32" at bounding box center [227, 137] width 175 height 25
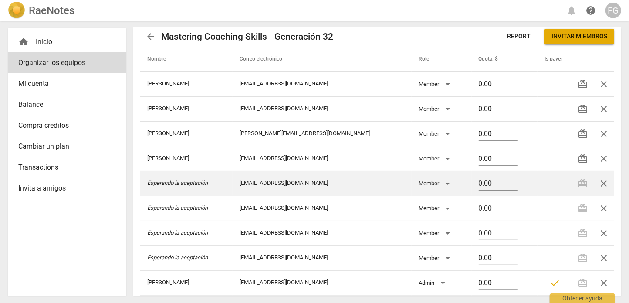
scroll to position [13, 0]
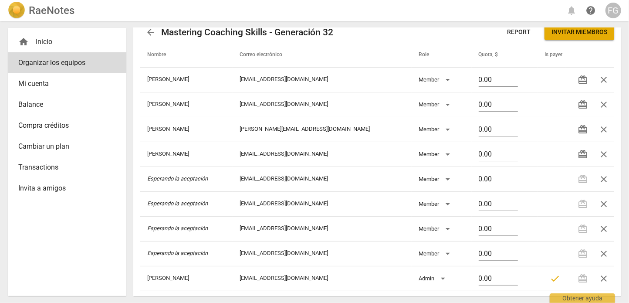
click at [47, 150] on span "Cambiar un plan" at bounding box center [63, 146] width 91 height 10
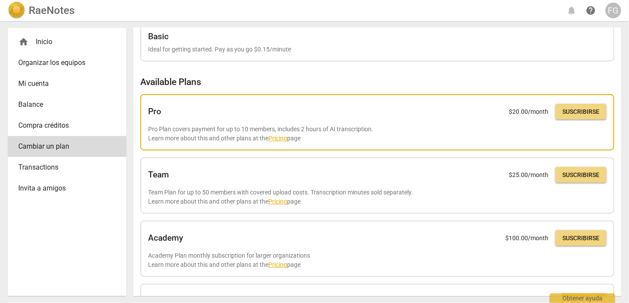
scroll to position [44, 0]
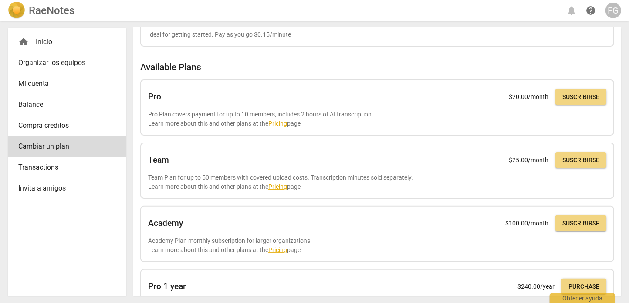
click at [36, 110] on span "Balance" at bounding box center [63, 104] width 91 height 10
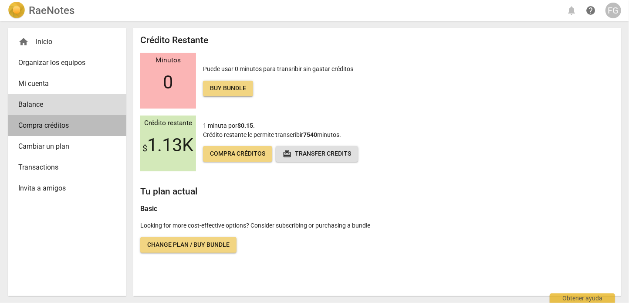
click at [42, 131] on span "Compra créditos" at bounding box center [63, 125] width 91 height 10
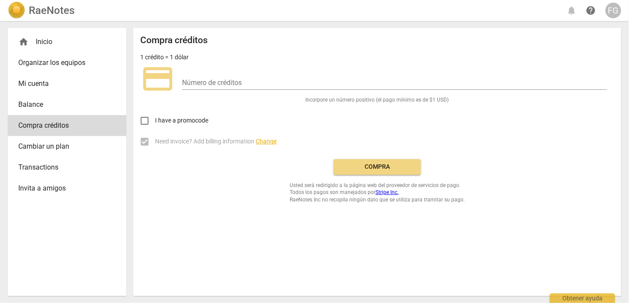
click at [39, 170] on span "Transactions" at bounding box center [63, 167] width 91 height 10
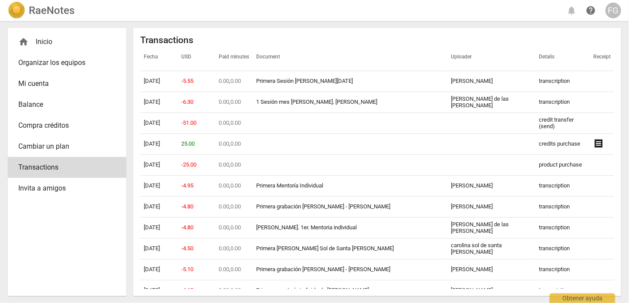
scroll to position [915, 0]
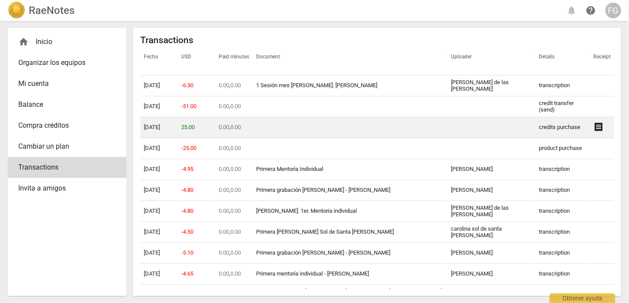
click at [594, 131] on span "receipt" at bounding box center [599, 127] width 10 height 10
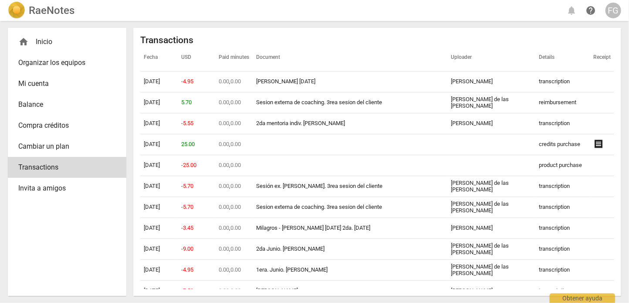
scroll to position [262, 0]
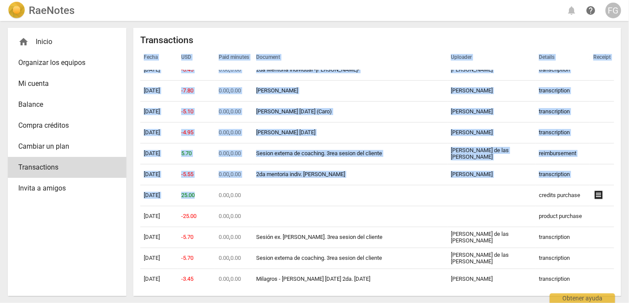
drag, startPoint x: 204, startPoint y: 199, endPoint x: 136, endPoint y: 197, distance: 68.0
click at [136, 197] on div "Transactions Fecha USD Paid minutes Document Uploader Details Receipt [DATE] -4…" at bounding box center [377, 162] width 488 height 268
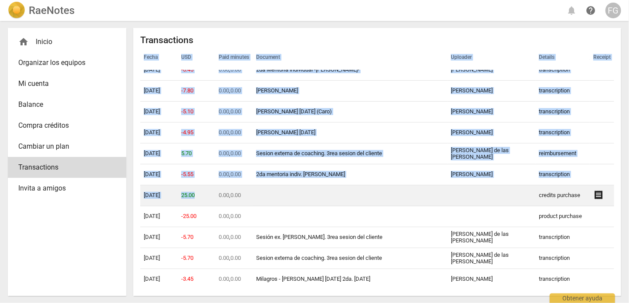
click at [209, 197] on td "25.00" at bounding box center [196, 195] width 37 height 21
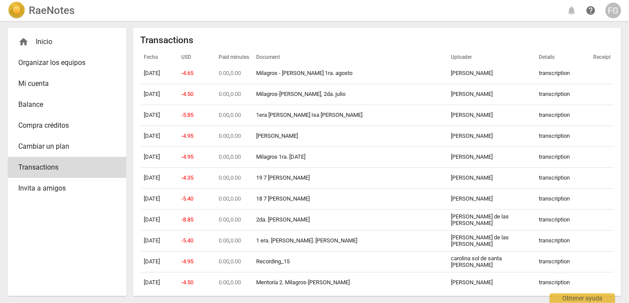
scroll to position [0, 0]
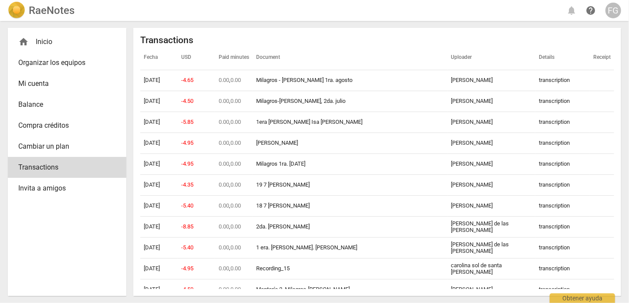
click at [44, 151] on span "Cambiar un plan" at bounding box center [63, 146] width 91 height 10
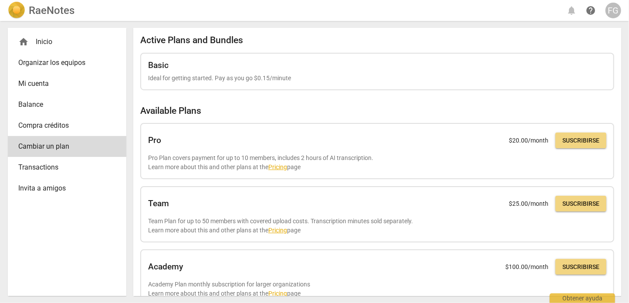
scroll to position [44, 0]
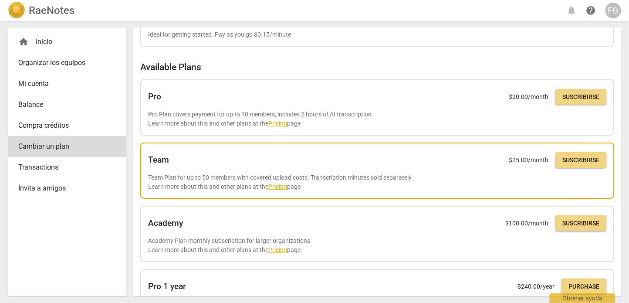
click at [576, 162] on span "Suscribirse" at bounding box center [581, 160] width 37 height 9
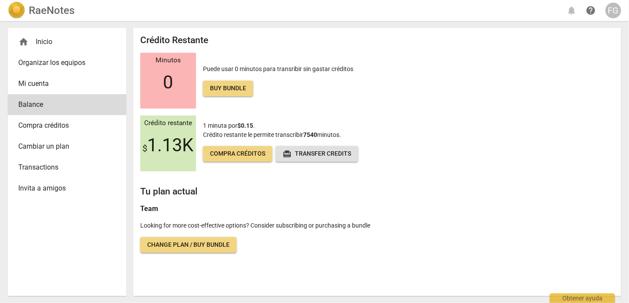
click at [50, 65] on span "Organizar los equipos" at bounding box center [63, 63] width 91 height 10
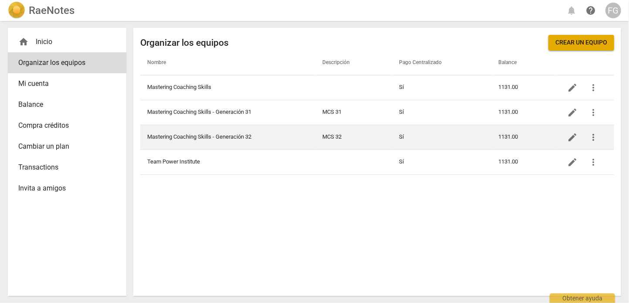
click at [287, 139] on td "Mastering Coaching Skills - Generación 32" at bounding box center [227, 137] width 175 height 25
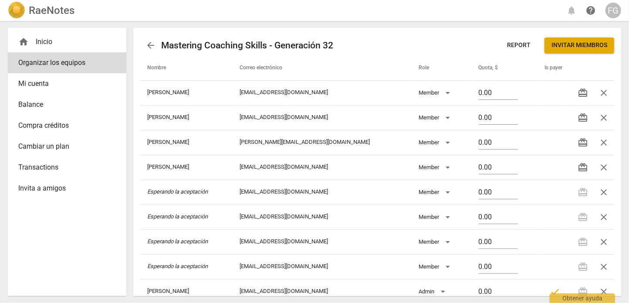
click at [565, 46] on span "Invitar miembros" at bounding box center [580, 45] width 56 height 9
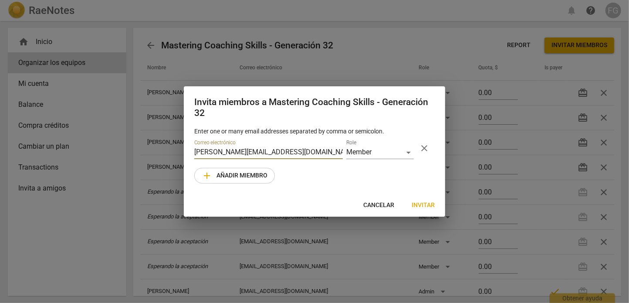
type input "[PERSON_NAME][EMAIL_ADDRESS][DOMAIN_NAME]"
click at [427, 208] on span "Invitar" at bounding box center [423, 205] width 23 height 9
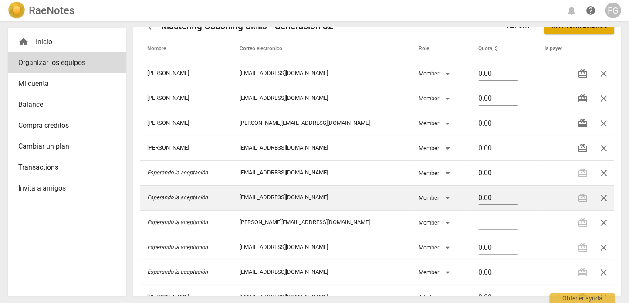
scroll to position [38, 0]
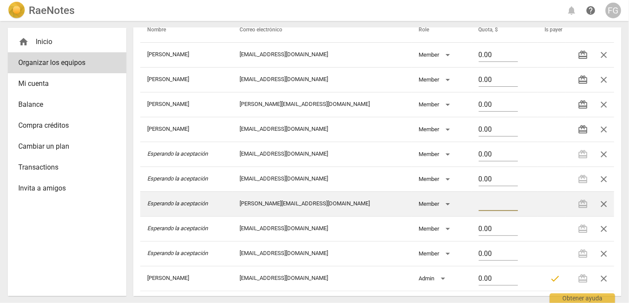
click at [486, 204] on input "number" at bounding box center [498, 204] width 39 height 13
click at [538, 203] on td at bounding box center [552, 203] width 28 height 25
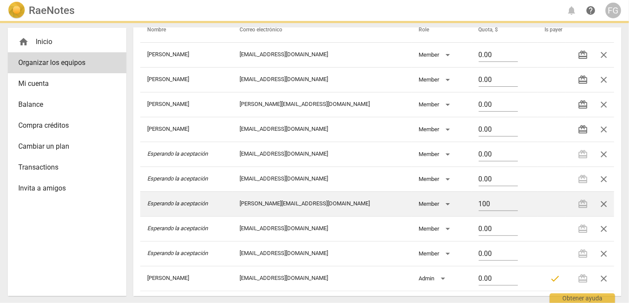
type input "100.00"
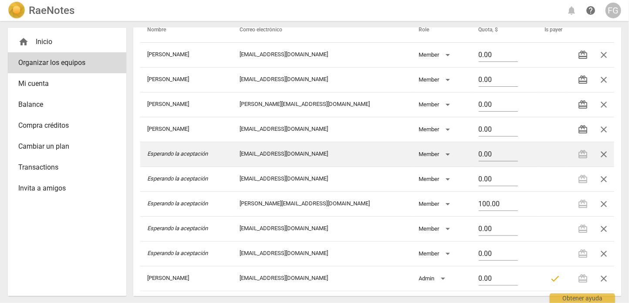
click at [602, 153] on span "close" at bounding box center [604, 154] width 10 height 10
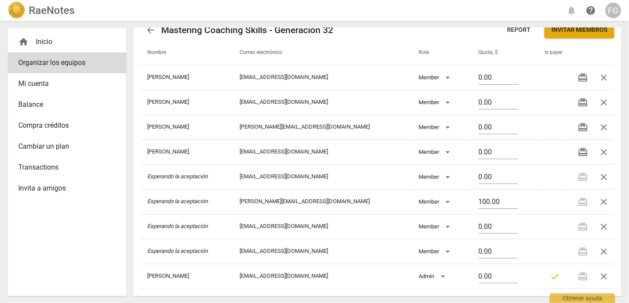
scroll to position [13, 0]
